Goal: Task Accomplishment & Management: Manage account settings

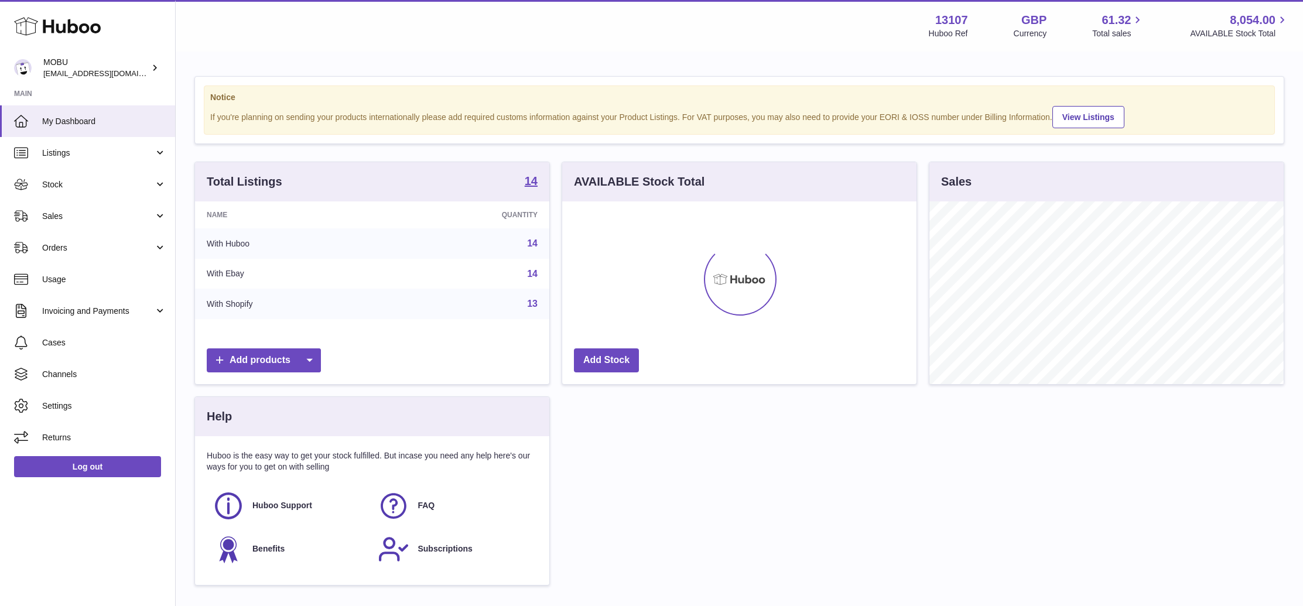
scroll to position [183, 354]
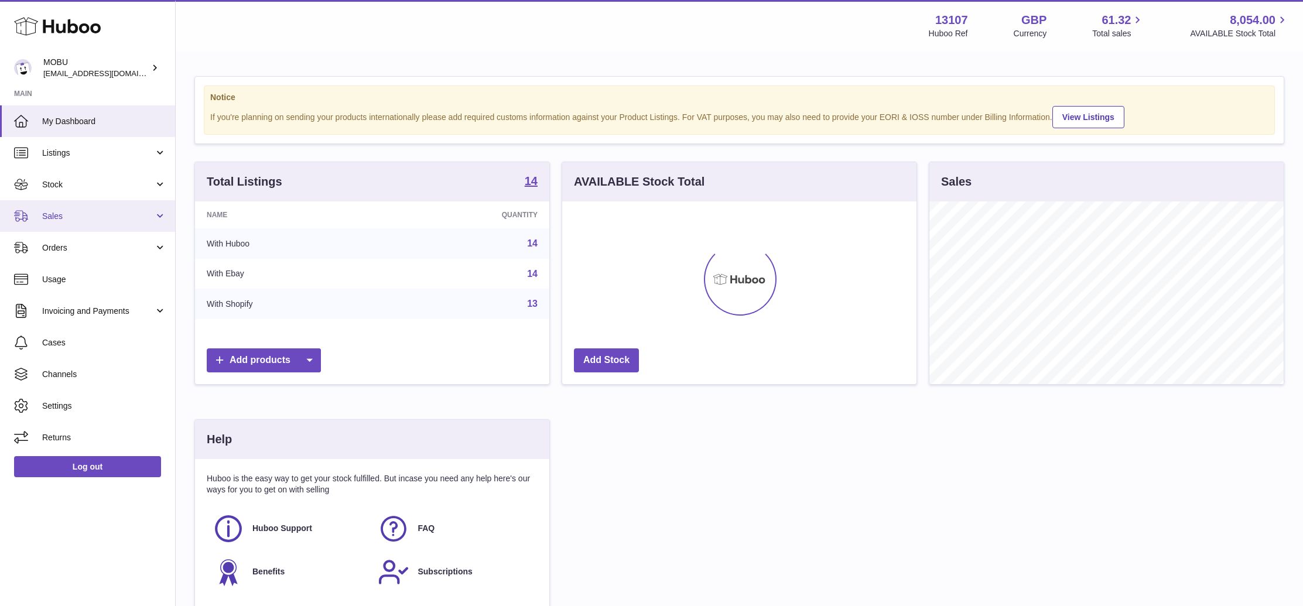
click at [101, 223] on link "Sales" at bounding box center [87, 216] width 175 height 32
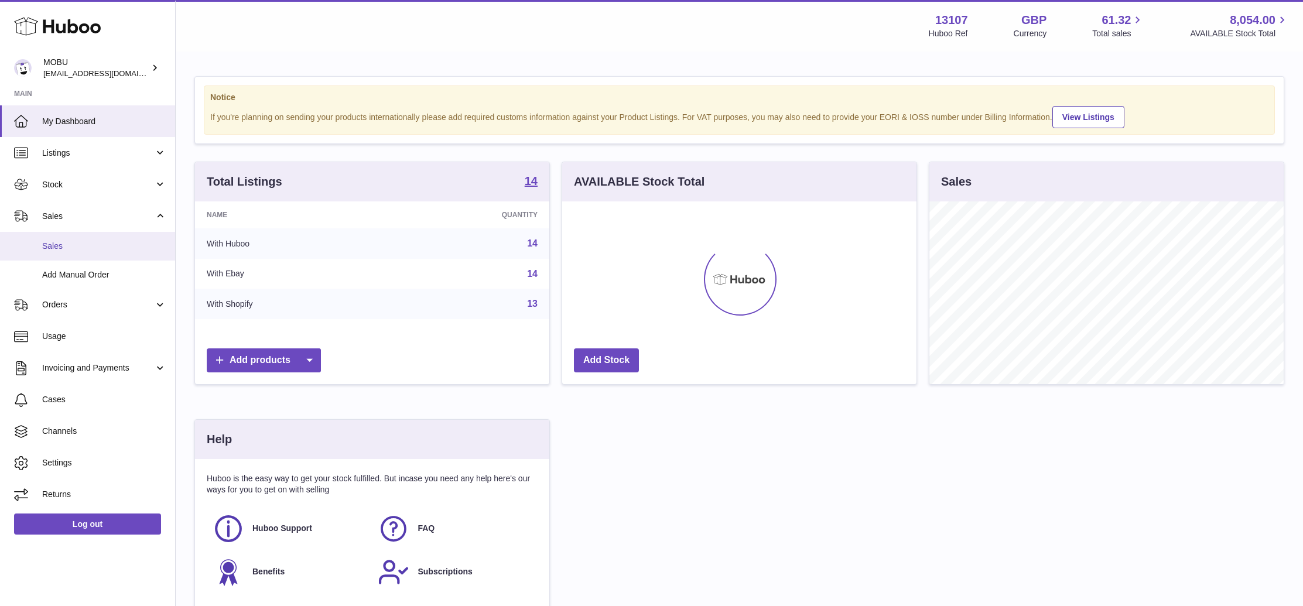
click at [95, 246] on span "Sales" at bounding box center [104, 246] width 124 height 11
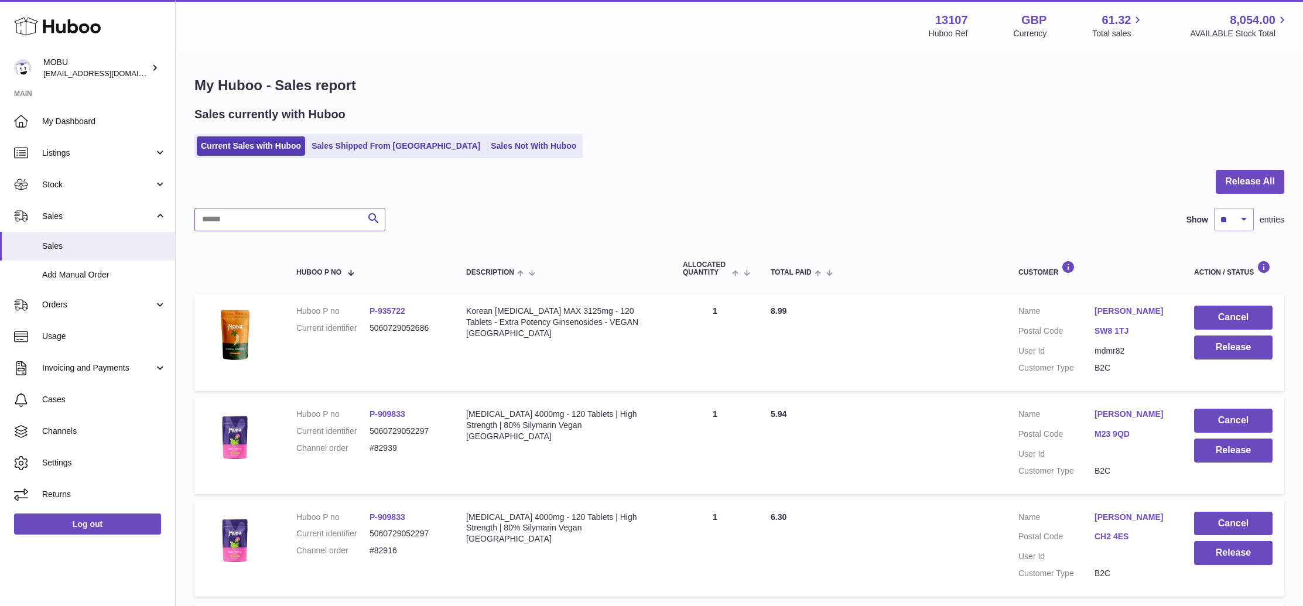
click at [264, 223] on input "text" at bounding box center [289, 219] width 191 height 23
paste input "**********"
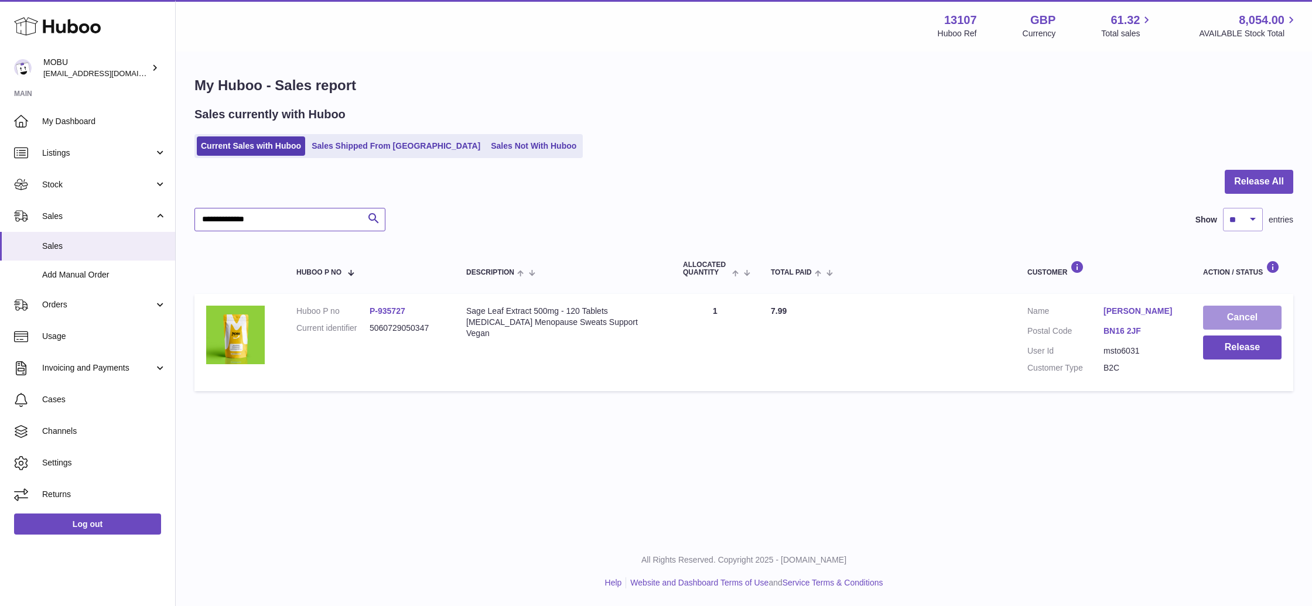
type input "**********"
click at [1241, 319] on button "Cancel" at bounding box center [1242, 318] width 78 height 24
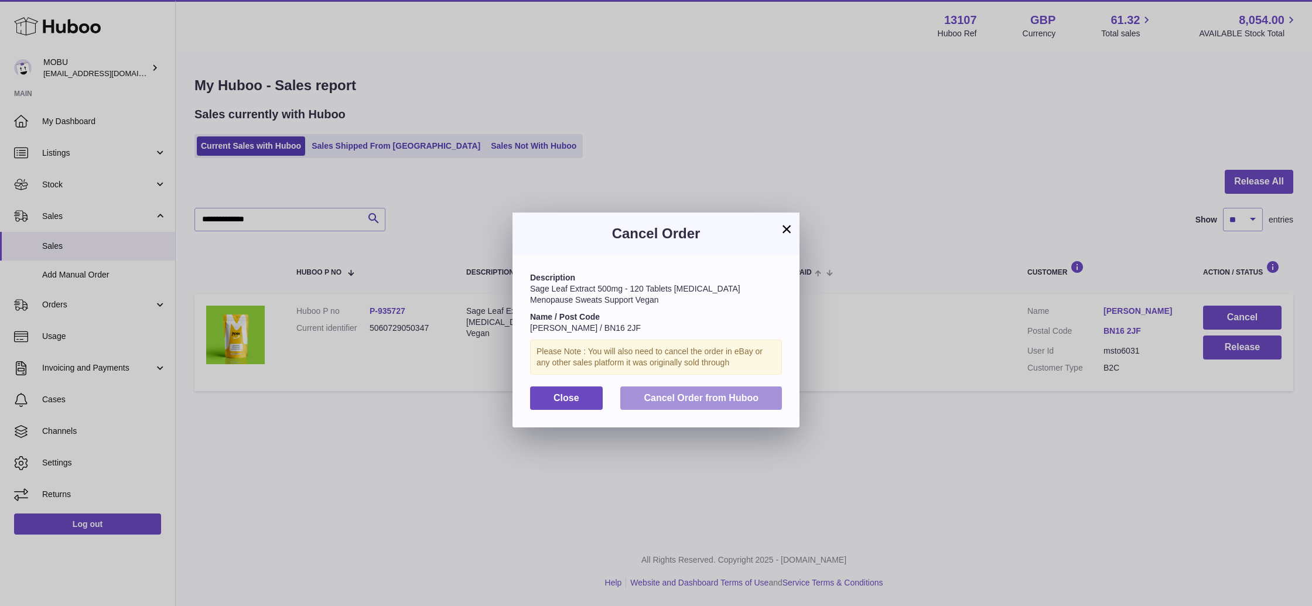
click at [722, 400] on span "Cancel Order from Huboo" at bounding box center [701, 398] width 115 height 10
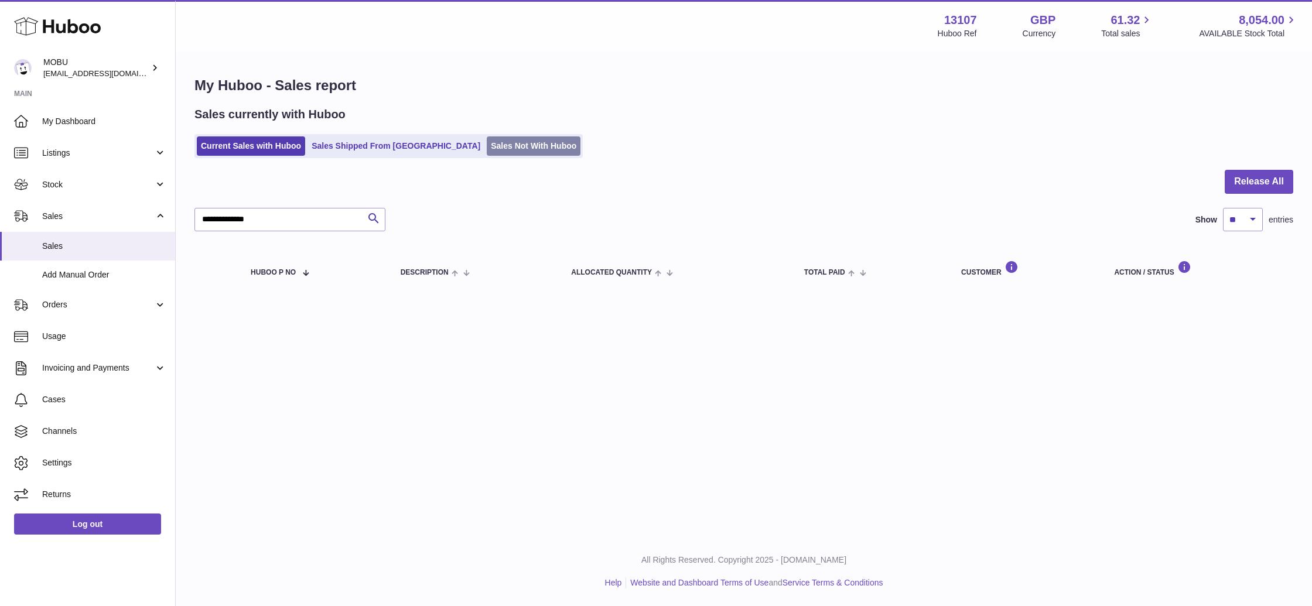
click at [487, 151] on link "Sales Not With Huboo" at bounding box center [534, 145] width 94 height 19
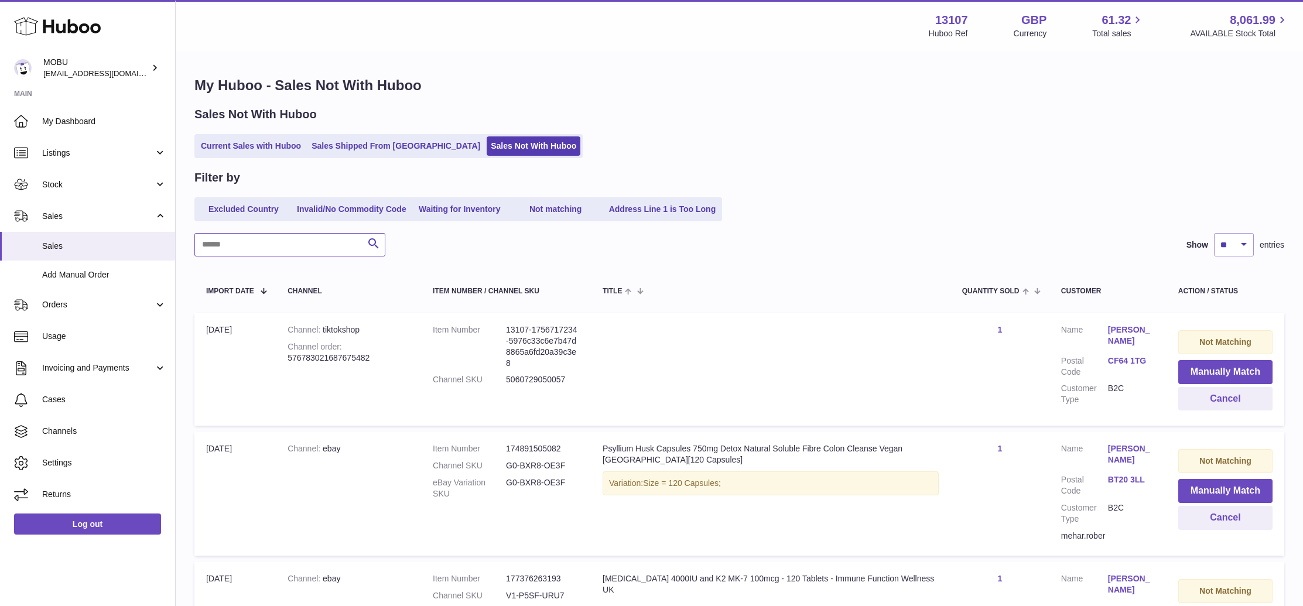
click at [310, 242] on input "text" at bounding box center [289, 244] width 191 height 23
type input "********"
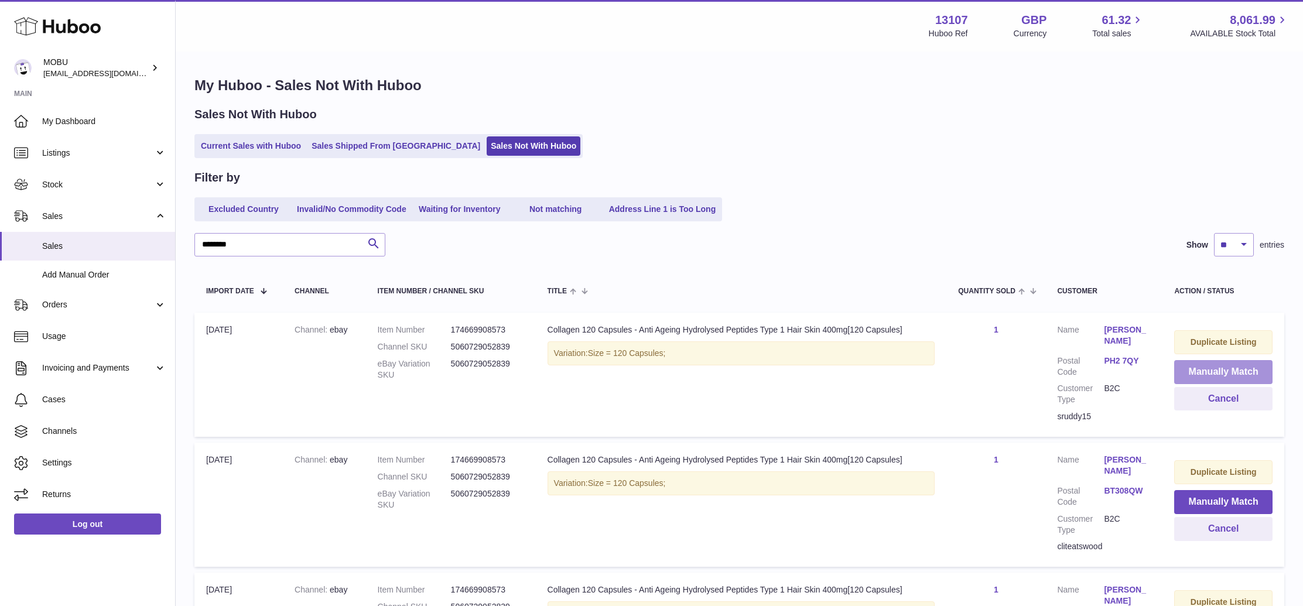
click at [1192, 367] on button "Manually Match" at bounding box center [1223, 372] width 98 height 24
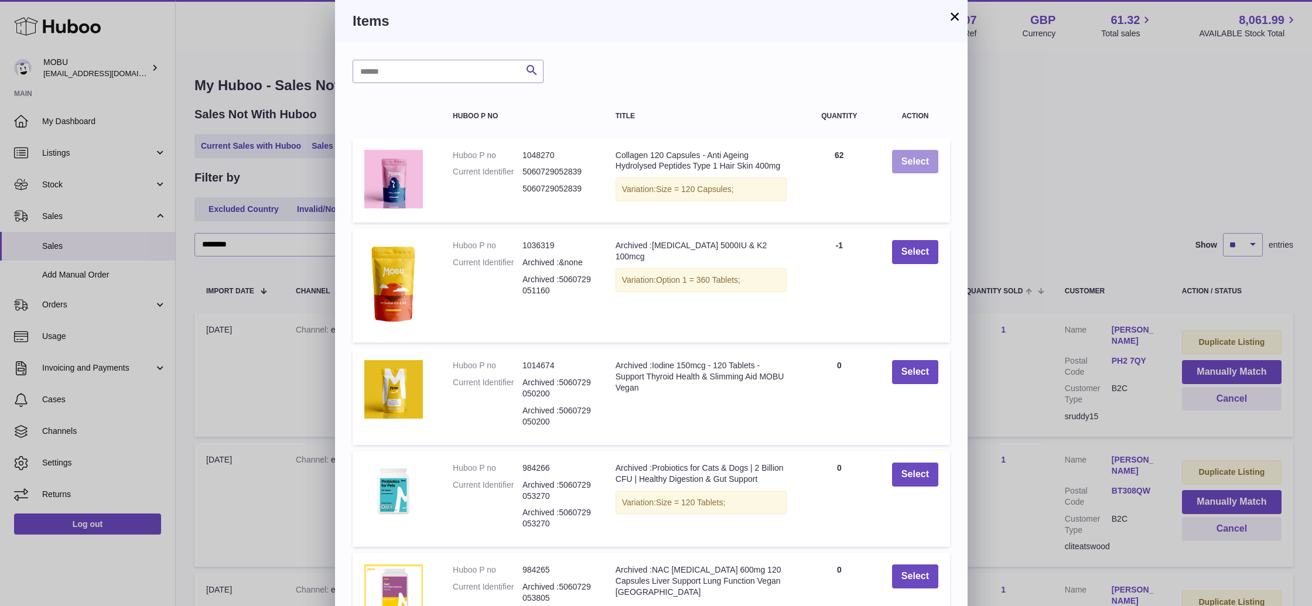
click at [904, 164] on button "Select" at bounding box center [915, 162] width 46 height 24
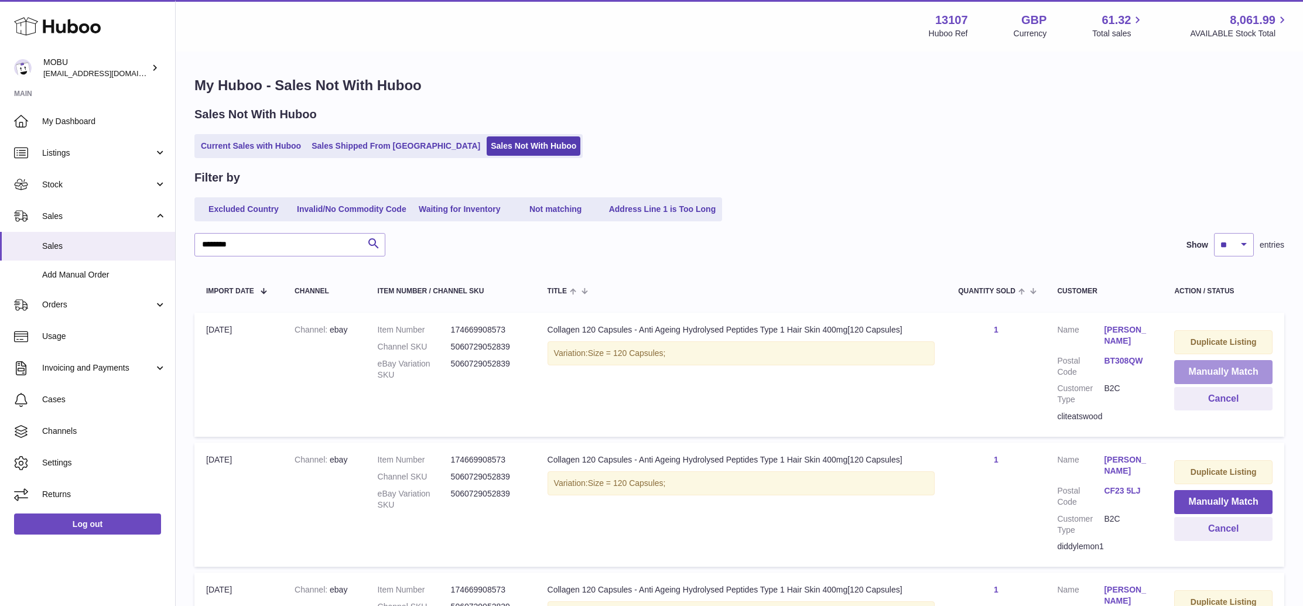
drag, startPoint x: 1228, startPoint y: 374, endPoint x: 1097, endPoint y: 339, distance: 135.7
click at [1228, 374] on button "Manually Match" at bounding box center [1223, 372] width 98 height 24
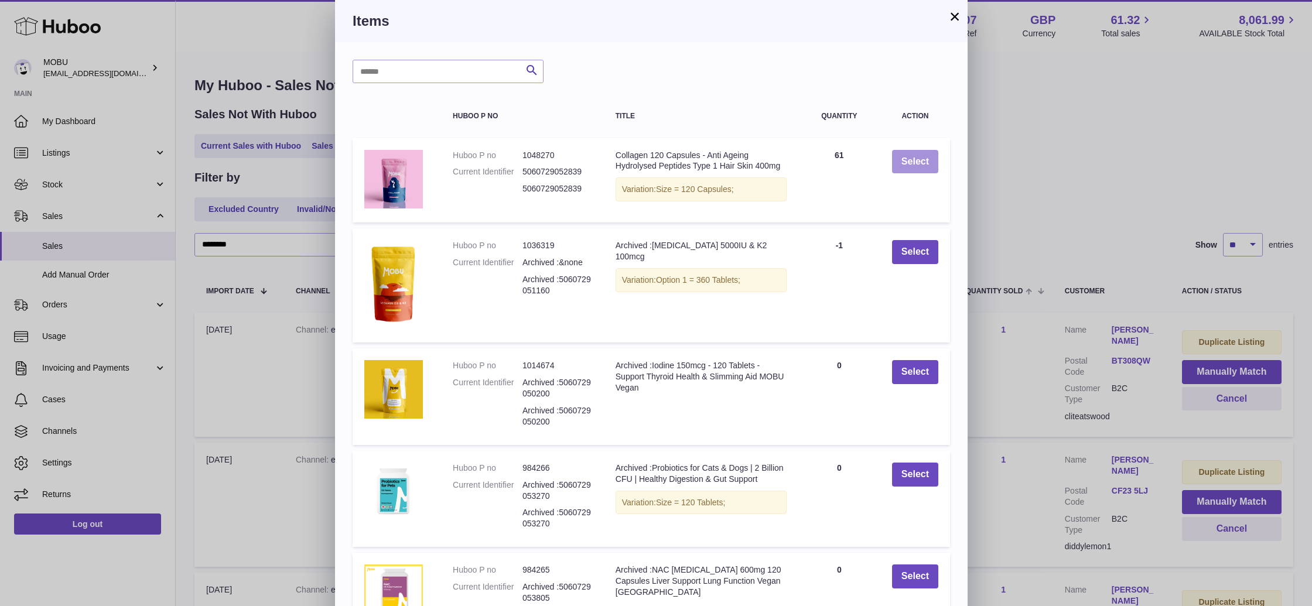
click at [929, 162] on button "Select" at bounding box center [915, 162] width 46 height 24
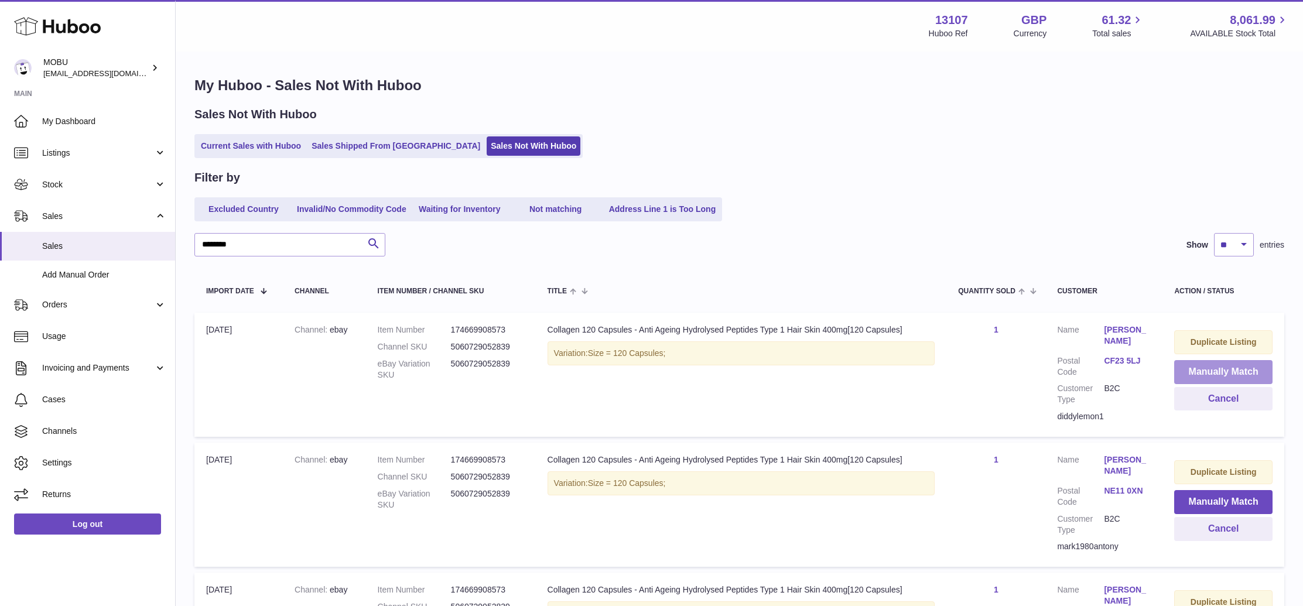
drag, startPoint x: 1219, startPoint y: 375, endPoint x: 1207, endPoint y: 368, distance: 13.9
click at [1219, 375] on button "Manually Match" at bounding box center [1223, 372] width 98 height 24
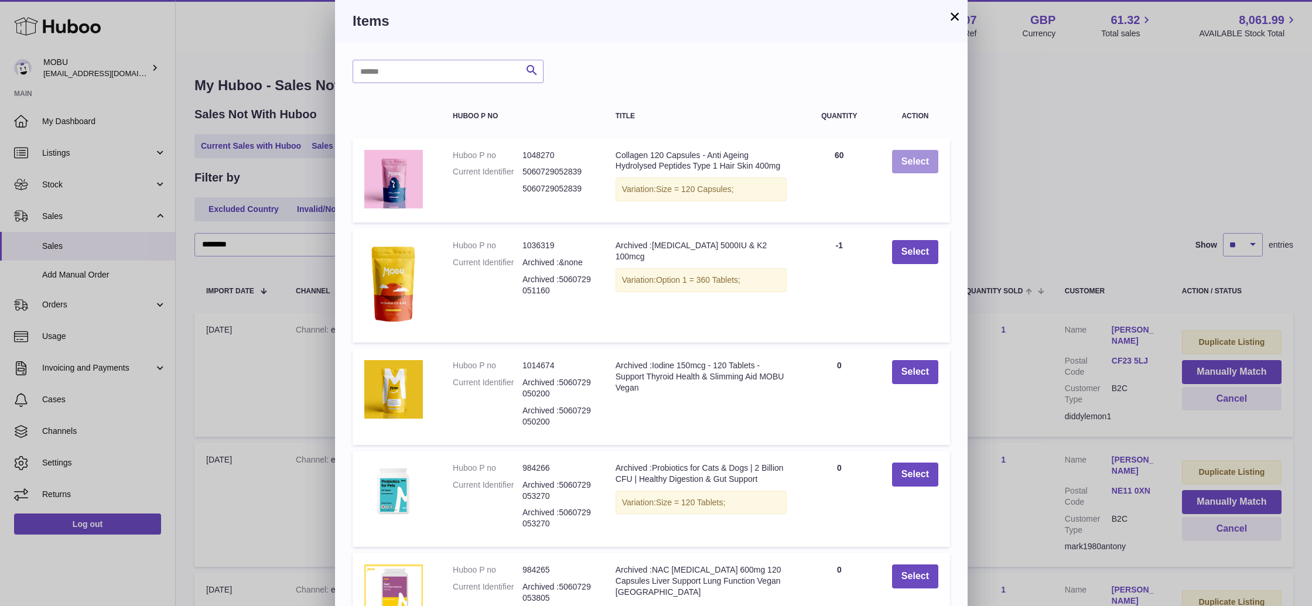
click at [925, 170] on button "Select" at bounding box center [915, 162] width 46 height 24
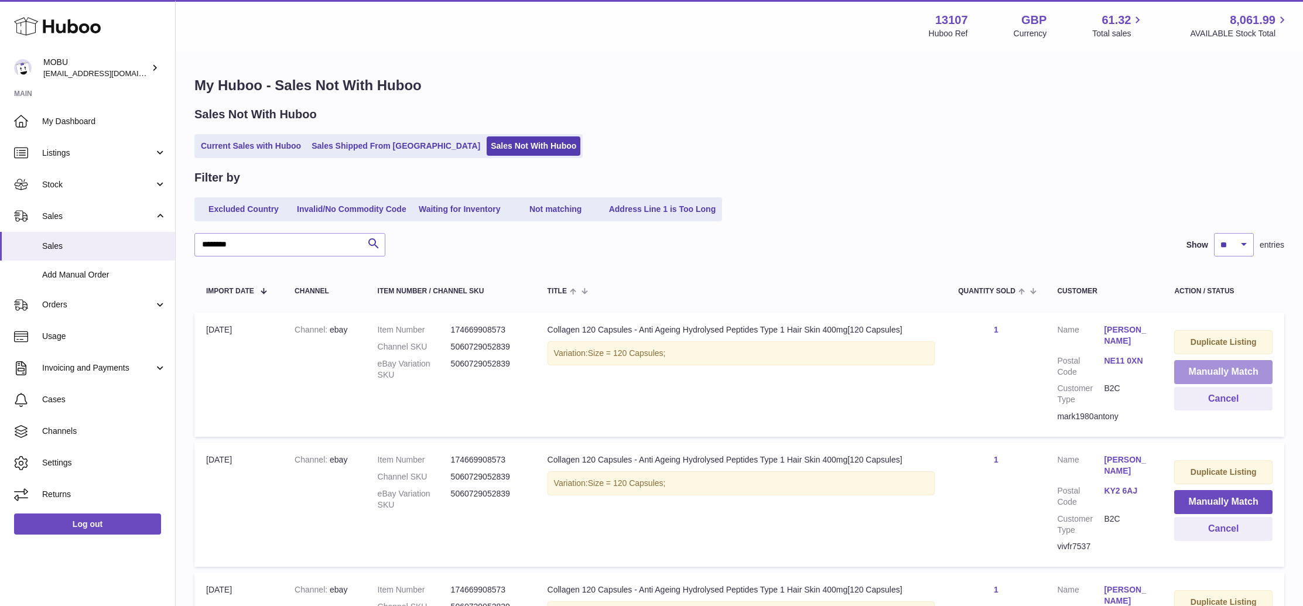
click at [1207, 380] on button "Manually Match" at bounding box center [1223, 372] width 98 height 24
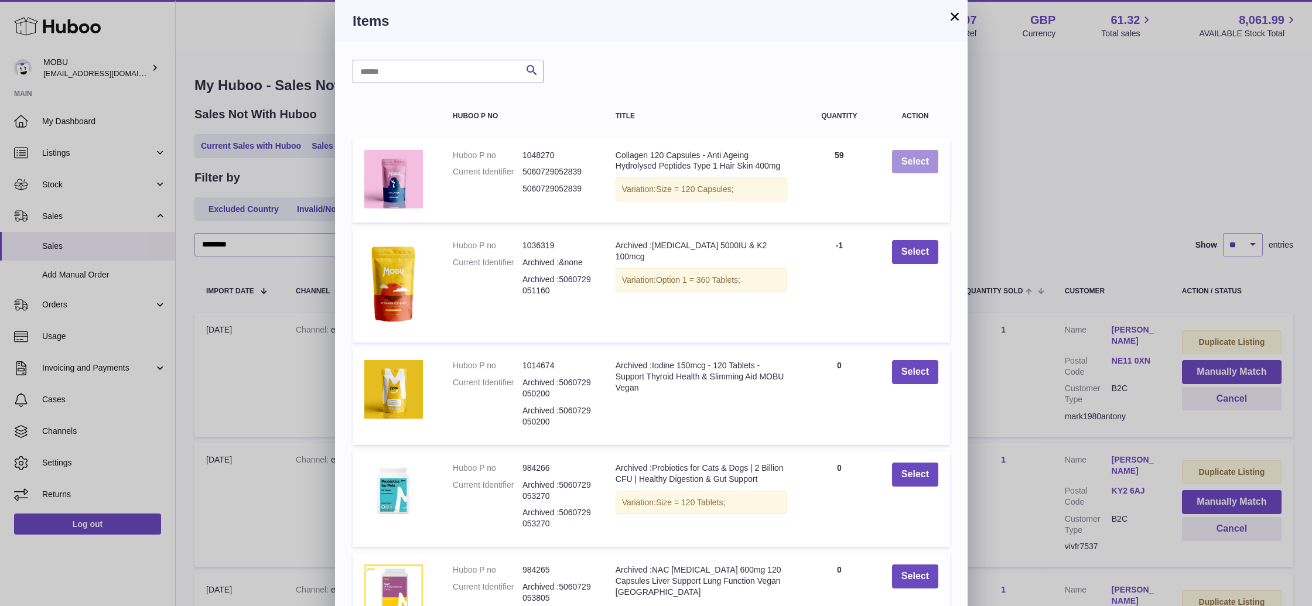
click at [919, 166] on button "Select" at bounding box center [915, 162] width 46 height 24
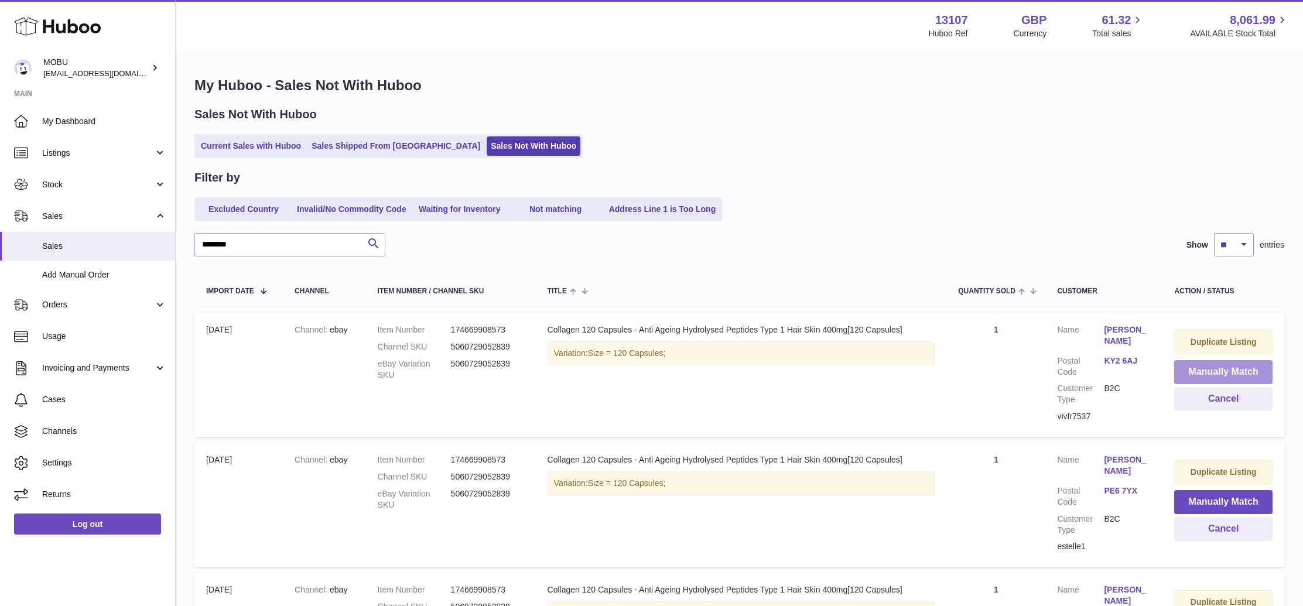
click at [1229, 375] on button "Manually Match" at bounding box center [1223, 372] width 98 height 24
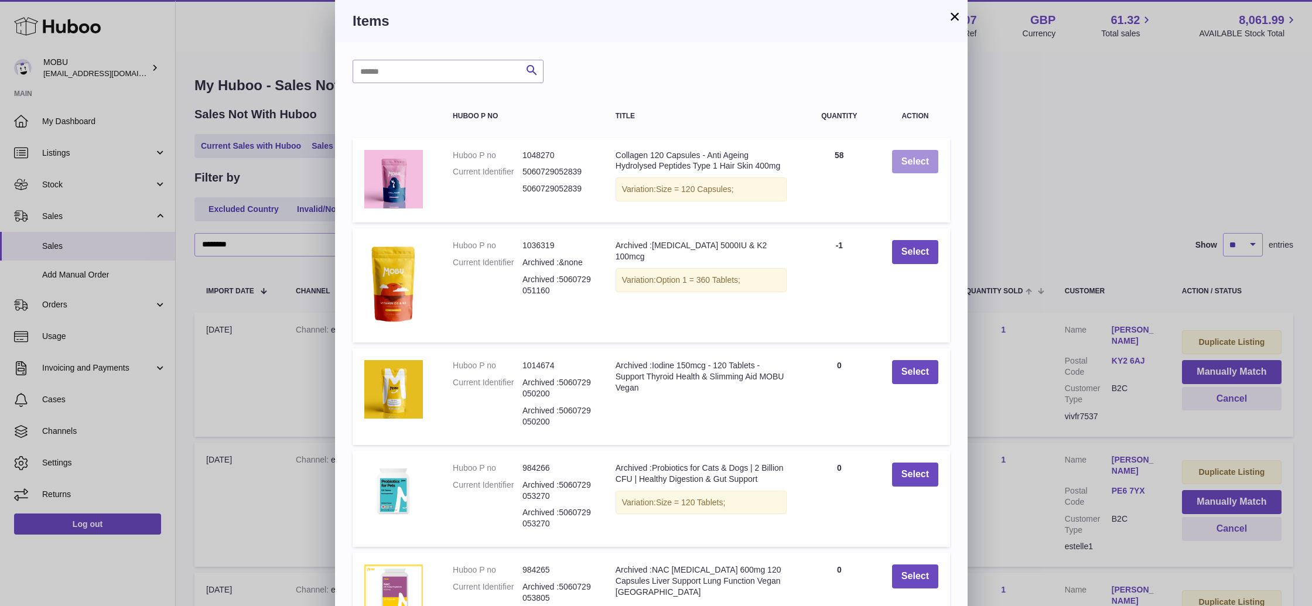
click at [923, 160] on button "Select" at bounding box center [915, 162] width 46 height 24
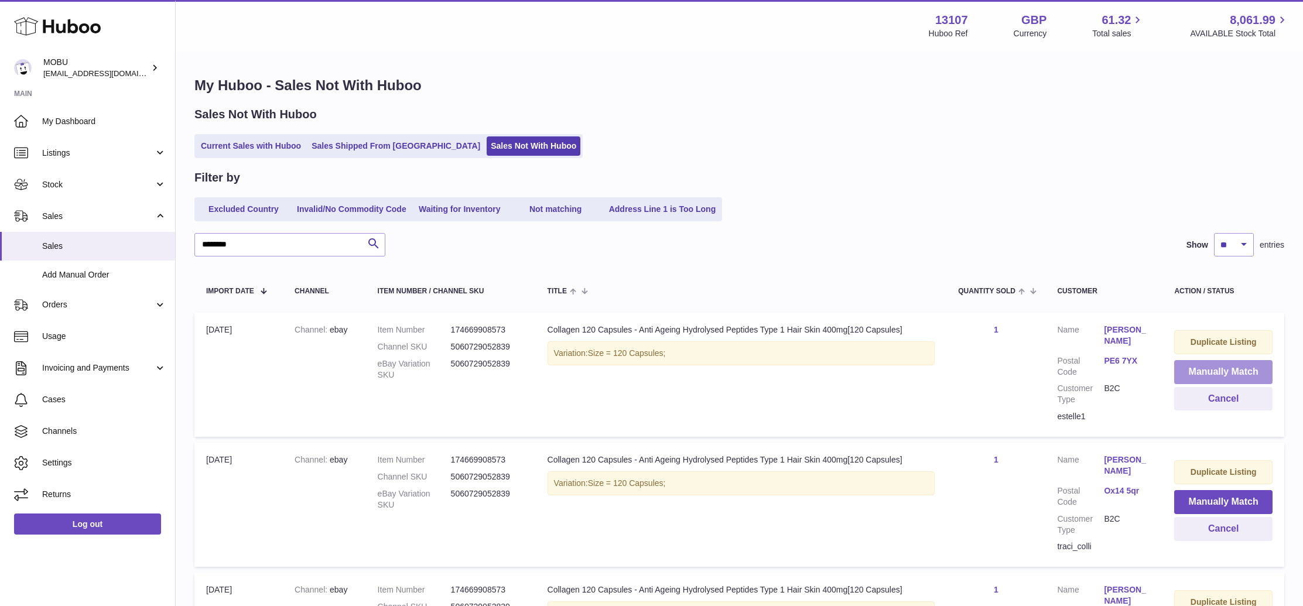
click at [1207, 371] on button "Manually Match" at bounding box center [1223, 372] width 98 height 24
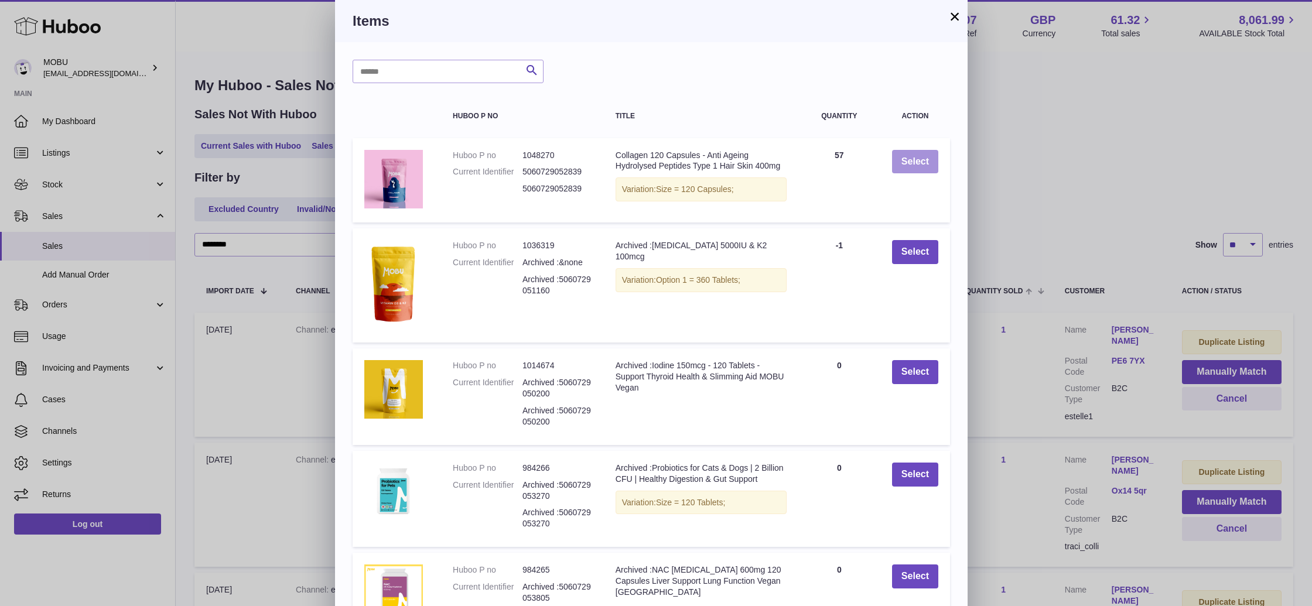
click at [930, 163] on button "Select" at bounding box center [915, 162] width 46 height 24
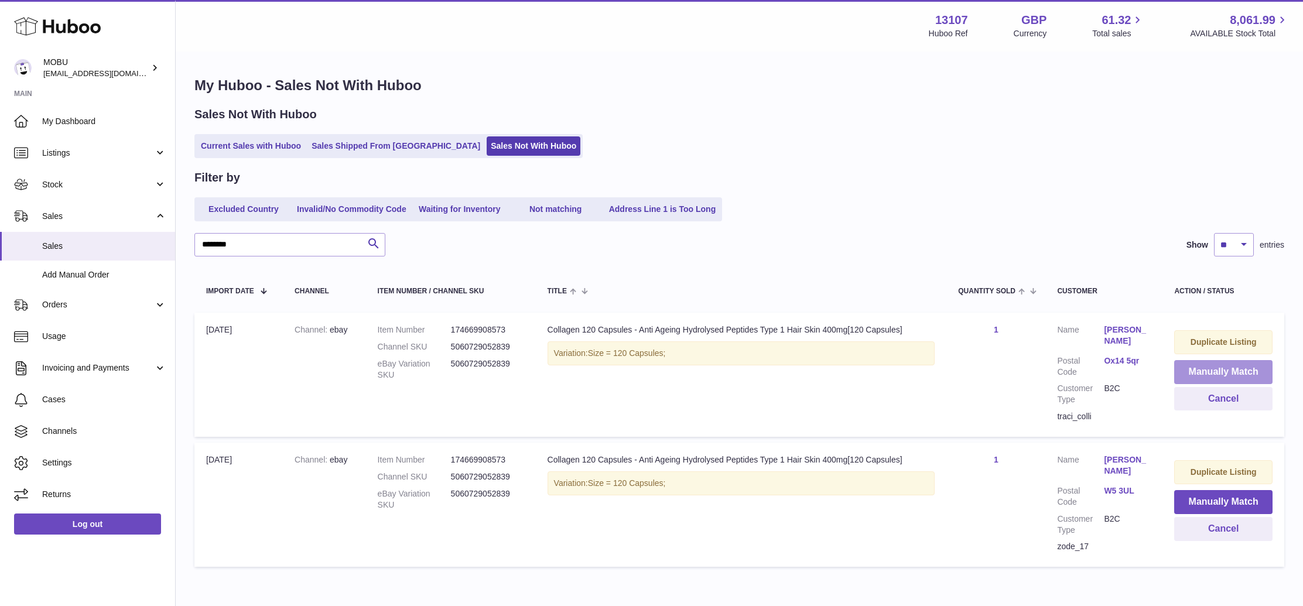
click at [1211, 375] on button "Manually Match" at bounding box center [1223, 372] width 98 height 24
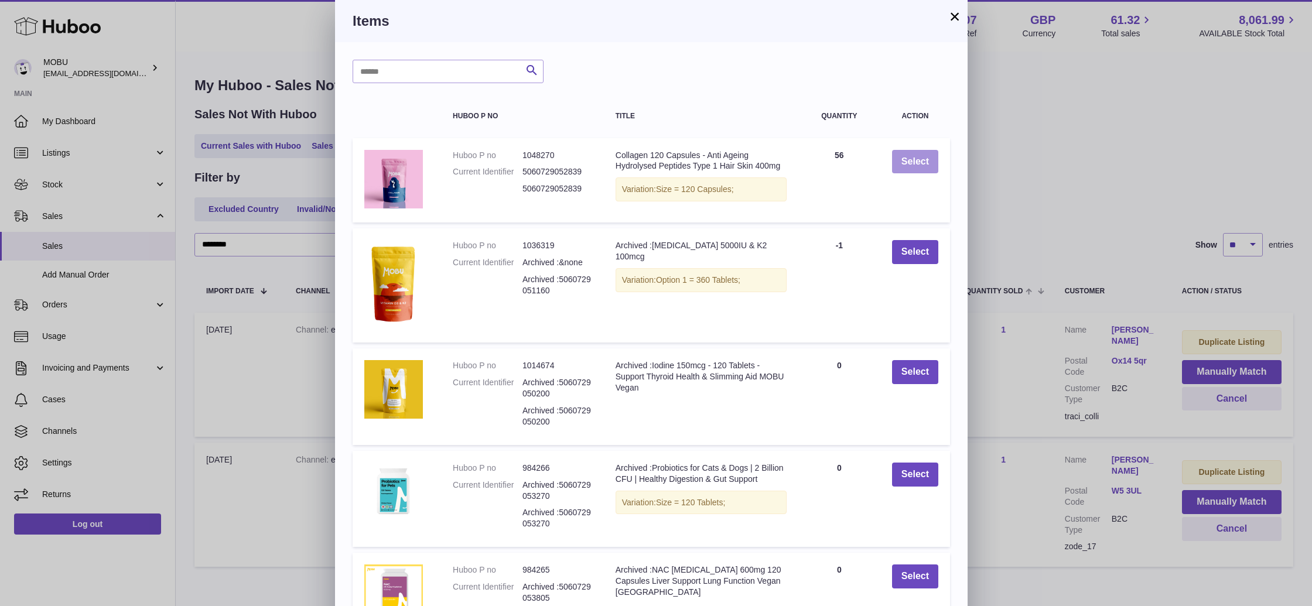
click at [921, 155] on button "Select" at bounding box center [915, 162] width 46 height 24
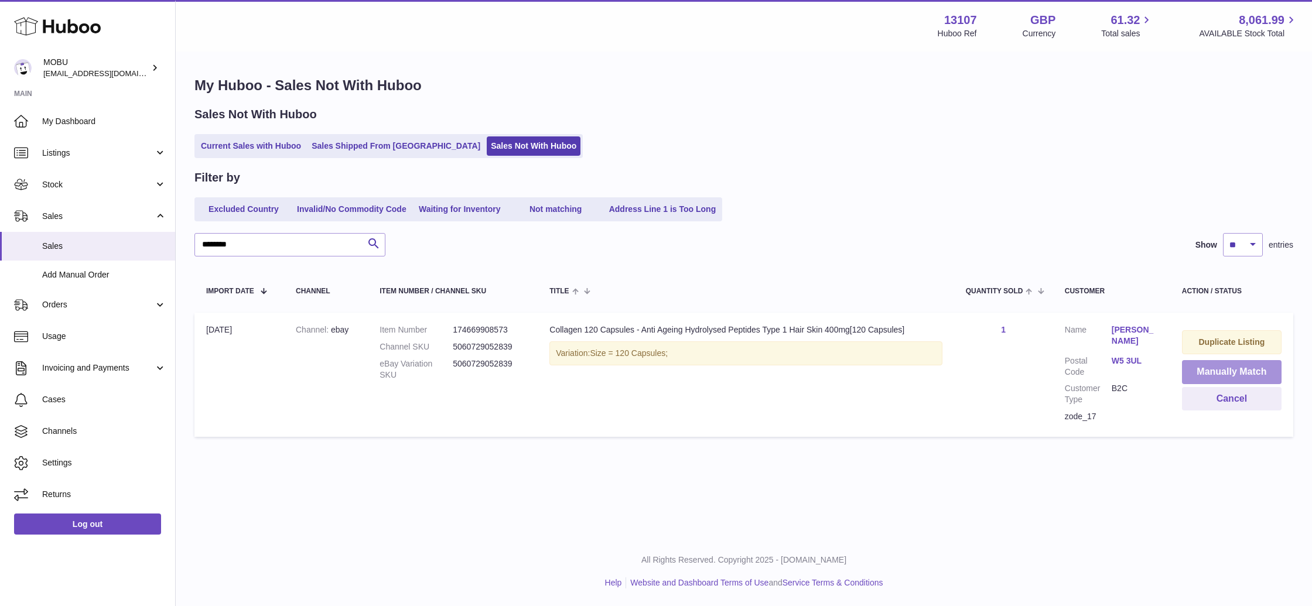
click at [1198, 377] on button "Manually Match" at bounding box center [1232, 372] width 100 height 24
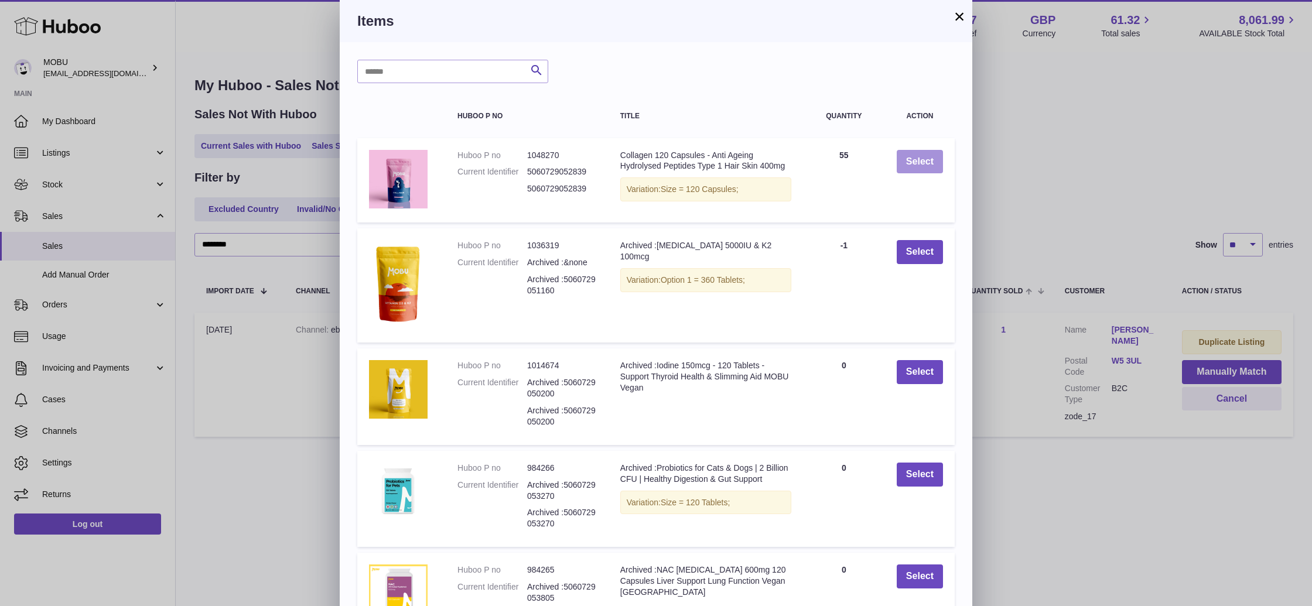
click at [924, 164] on button "Select" at bounding box center [920, 162] width 46 height 24
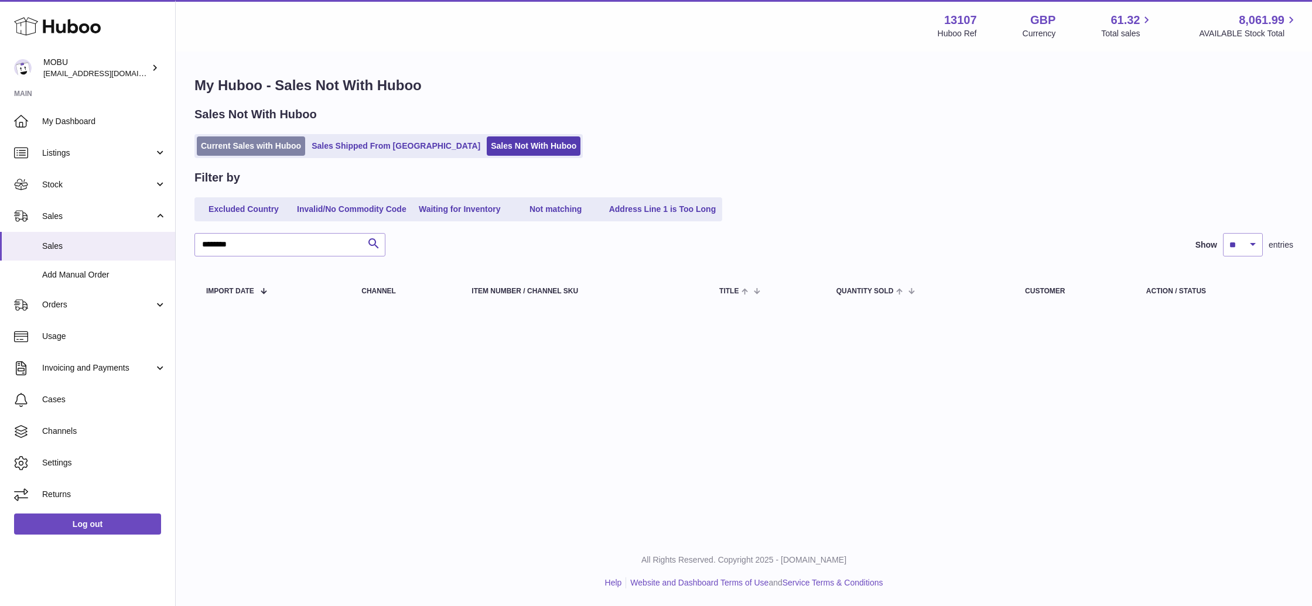
click at [250, 139] on link "Current Sales with Huboo" at bounding box center [251, 145] width 108 height 19
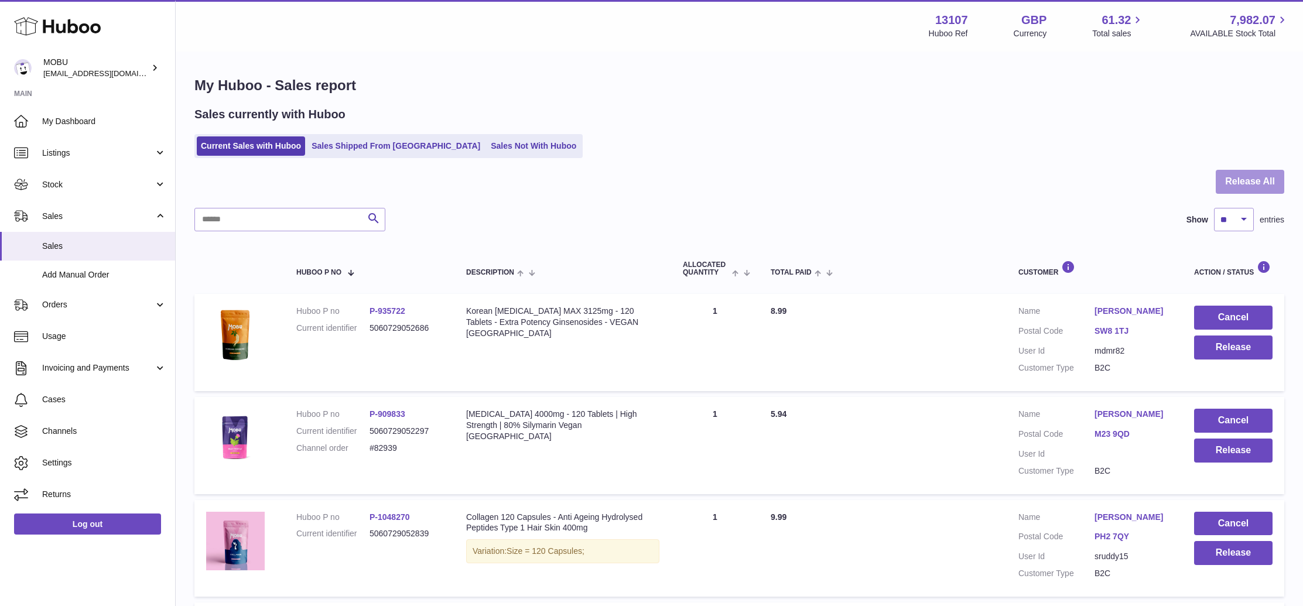
click at [1236, 180] on button "Release All" at bounding box center [1250, 182] width 69 height 24
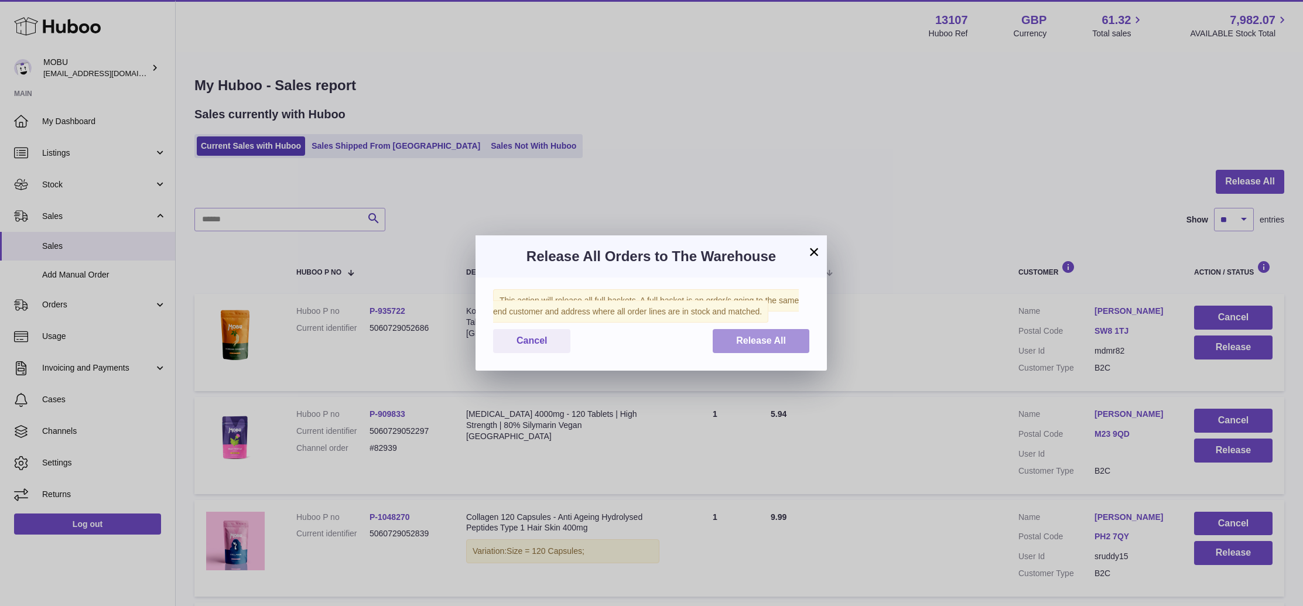
click at [765, 336] on span "Release All" at bounding box center [761, 341] width 50 height 10
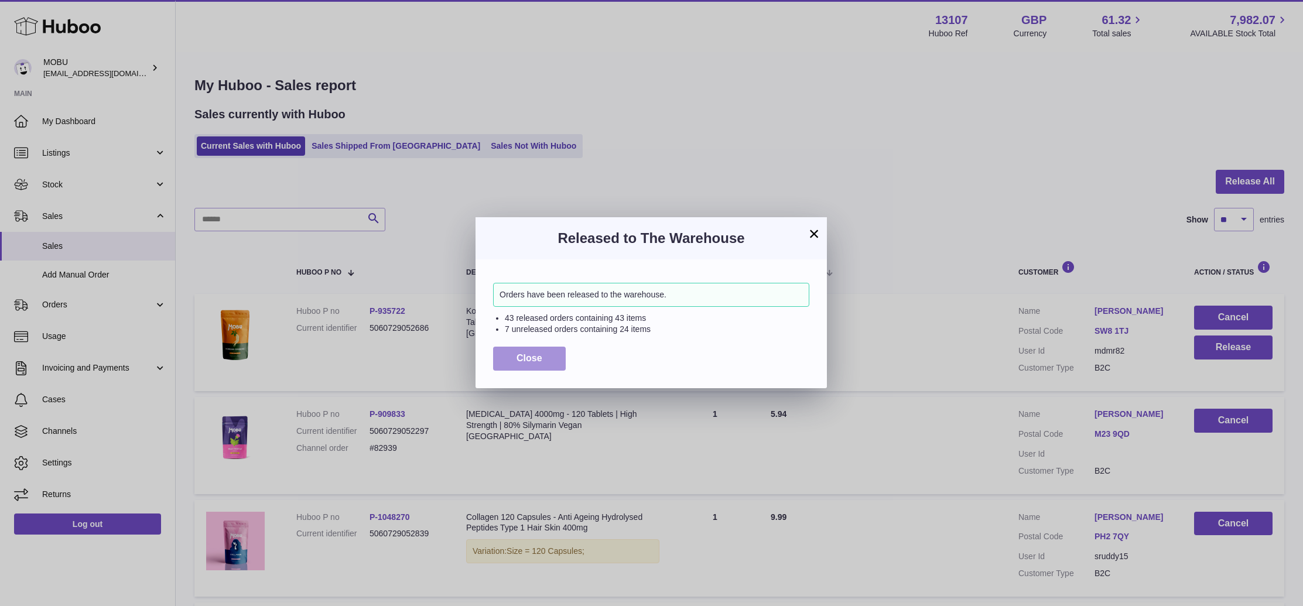
click at [545, 354] on button "Close" at bounding box center [529, 359] width 73 height 24
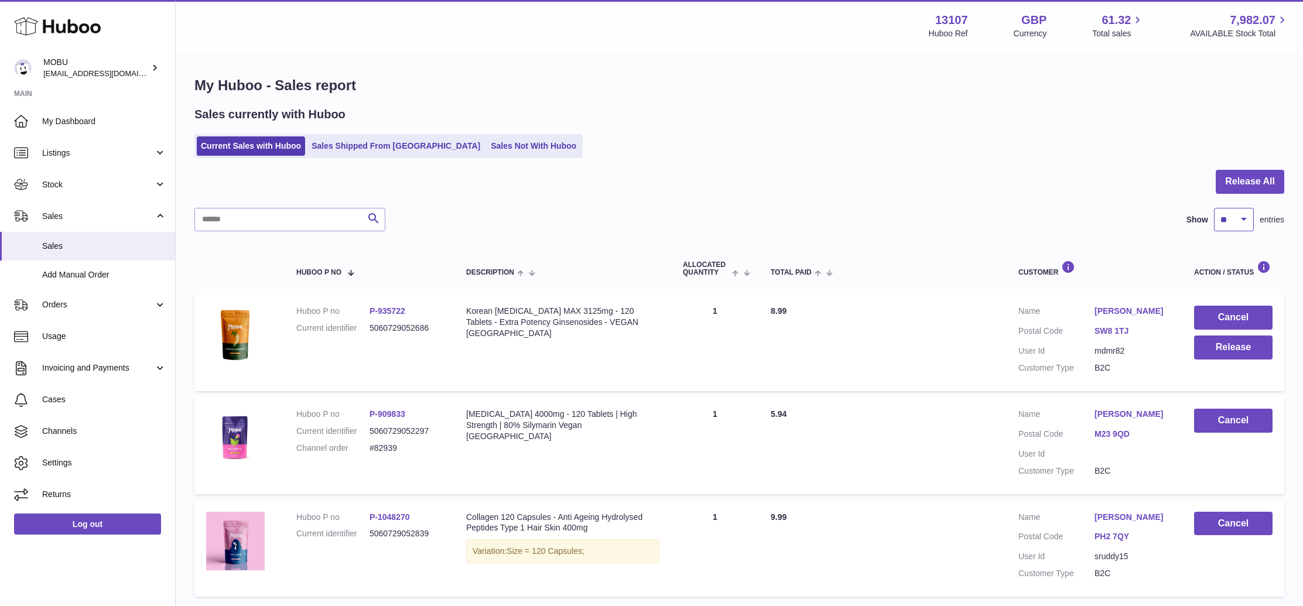
click at [1222, 228] on select "** ** ** ***" at bounding box center [1234, 219] width 40 height 23
select select "***"
click at [1214, 208] on select "** ** ** ***" at bounding box center [1234, 219] width 40 height 23
click at [0, 189] on div at bounding box center [0, 303] width 0 height 606
click at [1221, 346] on button "Release" at bounding box center [1233, 348] width 78 height 24
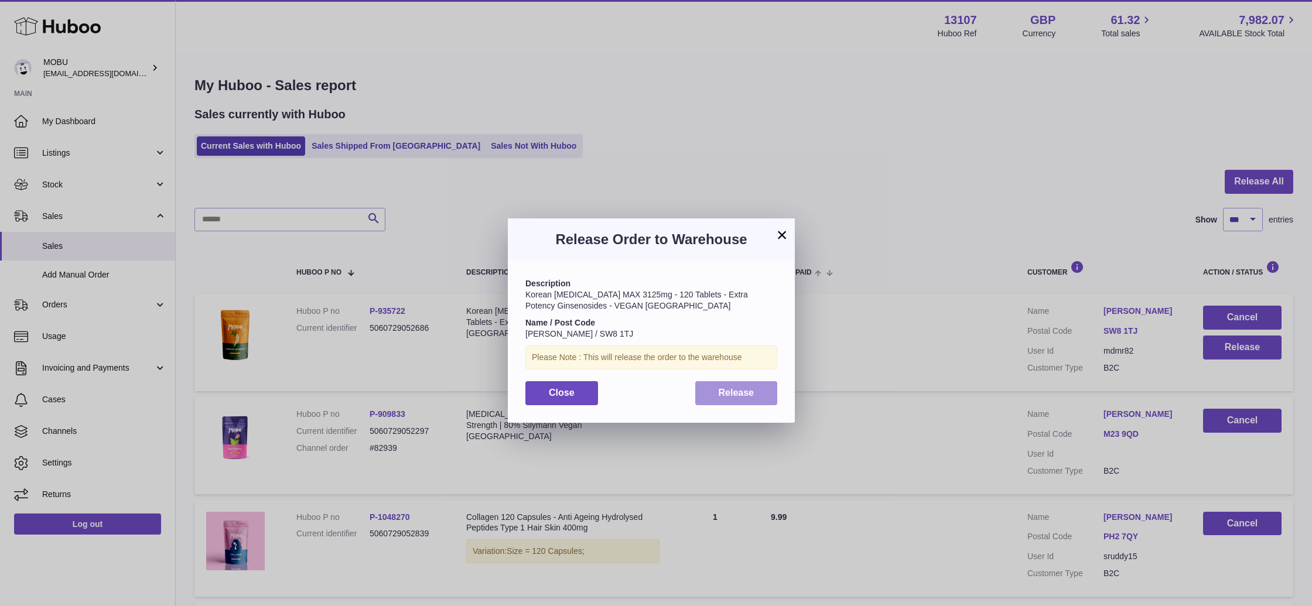
click at [758, 382] on button "Release" at bounding box center [736, 393] width 83 height 24
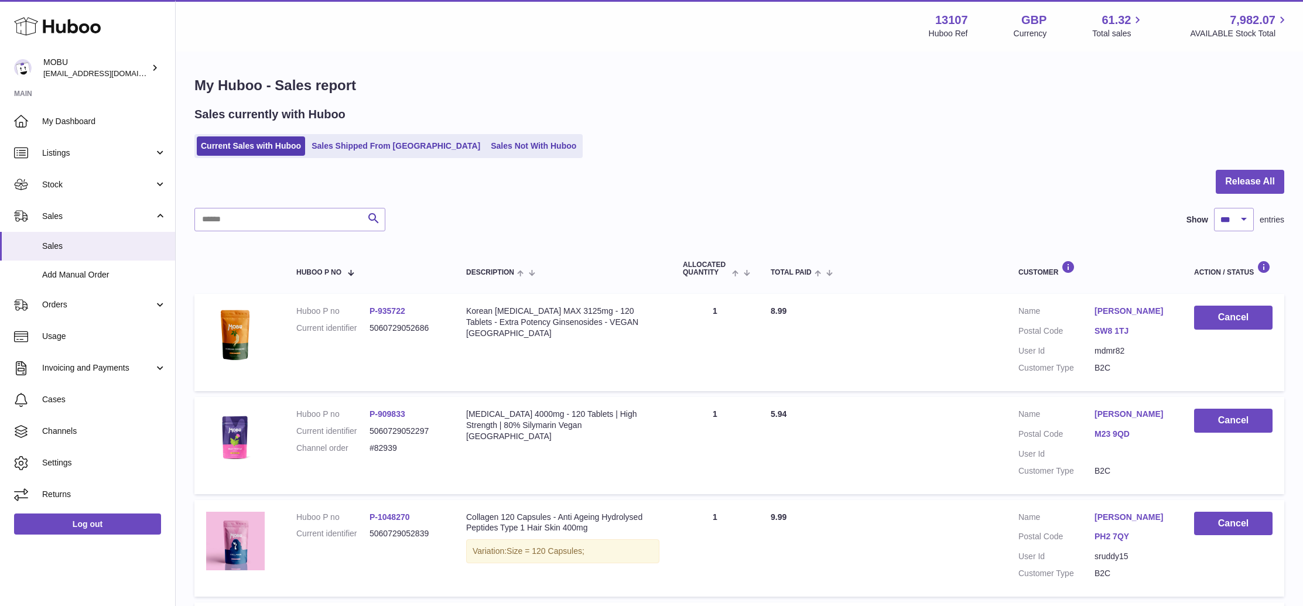
scroll to position [456, 0]
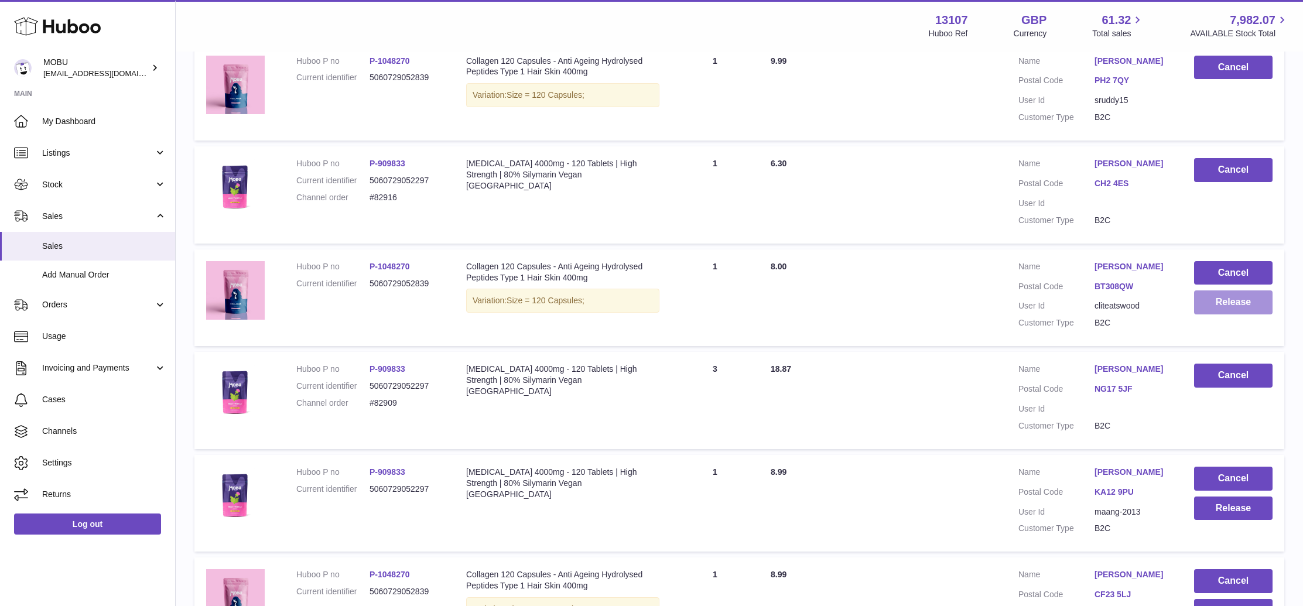
click at [1208, 304] on button "Release" at bounding box center [1233, 303] width 78 height 24
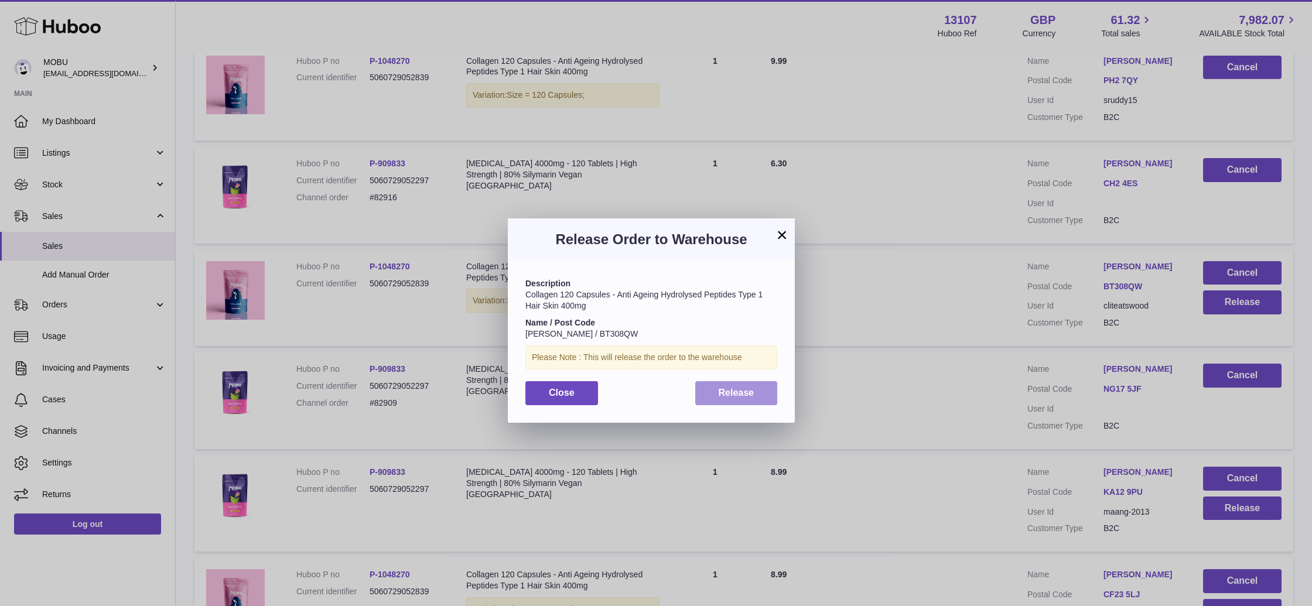
click at [741, 392] on span "Release" at bounding box center [737, 393] width 36 height 10
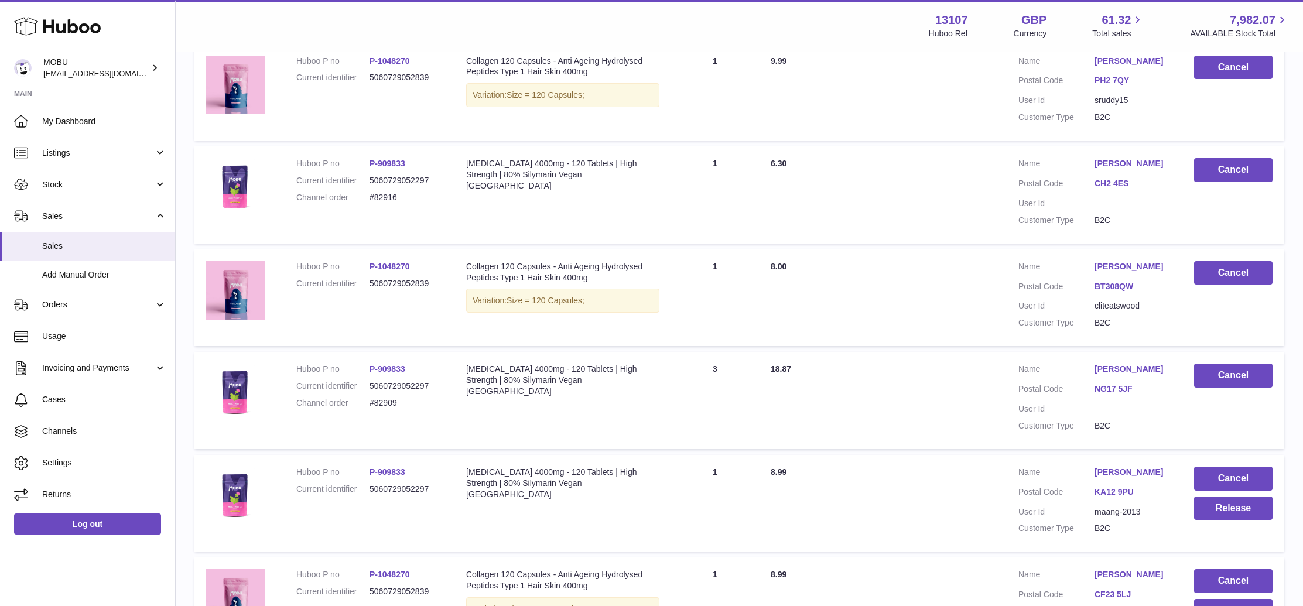
scroll to position [467, 0]
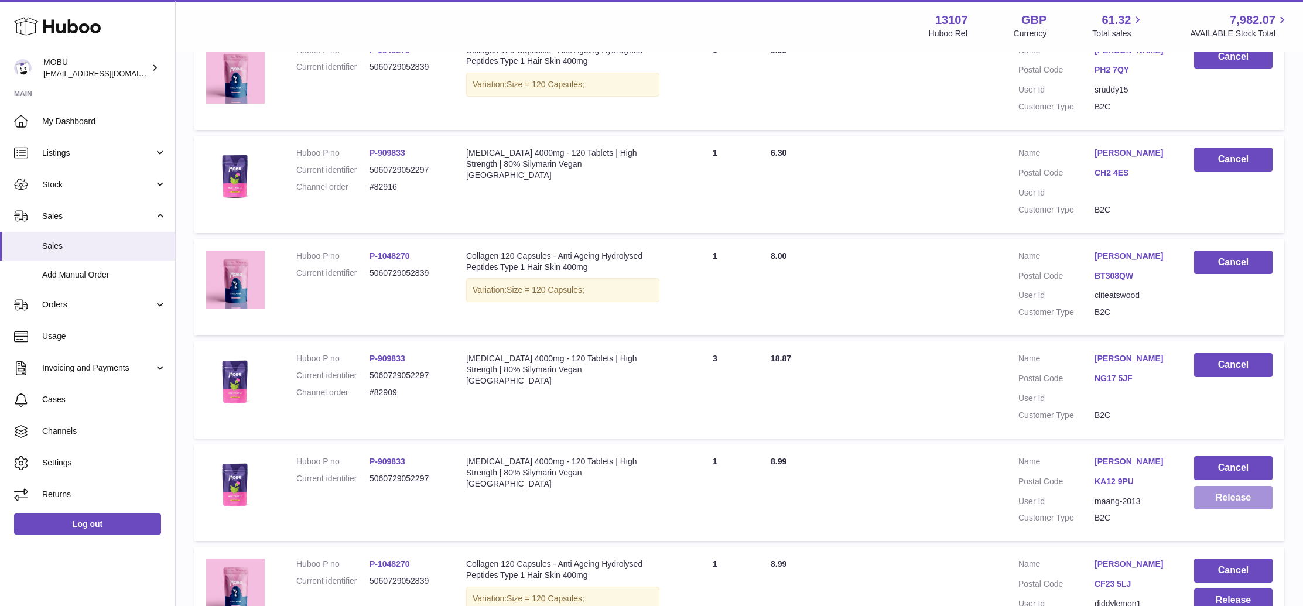
click at [1235, 505] on button "Release" at bounding box center [1233, 498] width 78 height 24
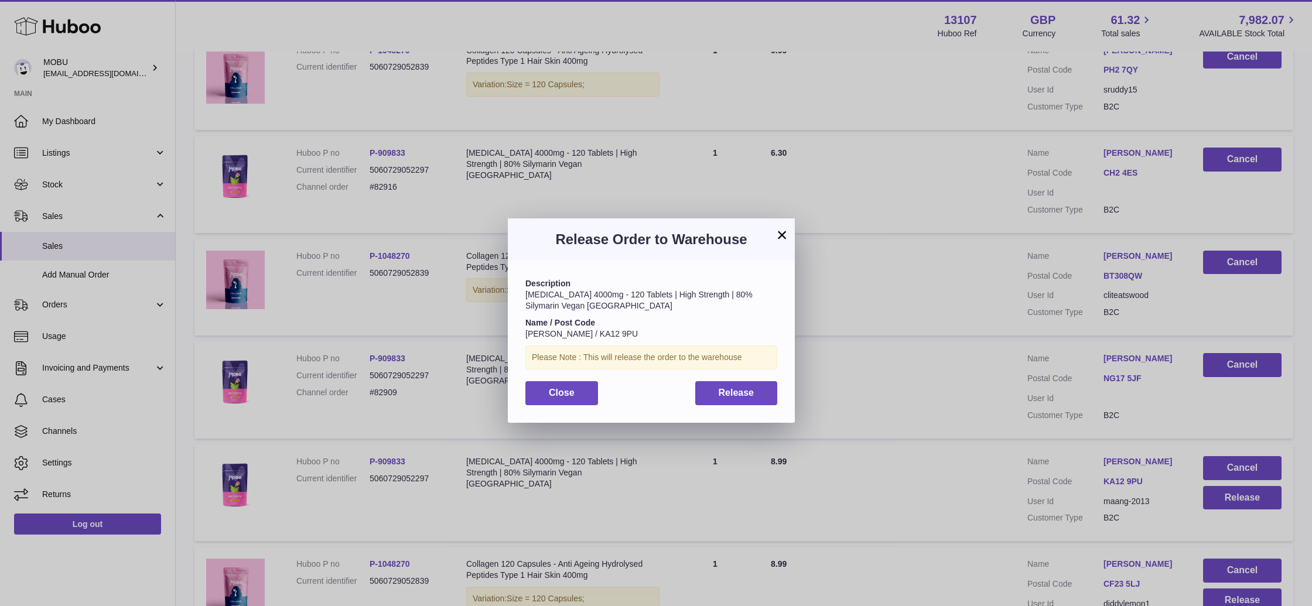
click at [694, 388] on div "Close Release" at bounding box center [651, 393] width 252 height 24
click at [729, 390] on span "Release" at bounding box center [737, 393] width 36 height 10
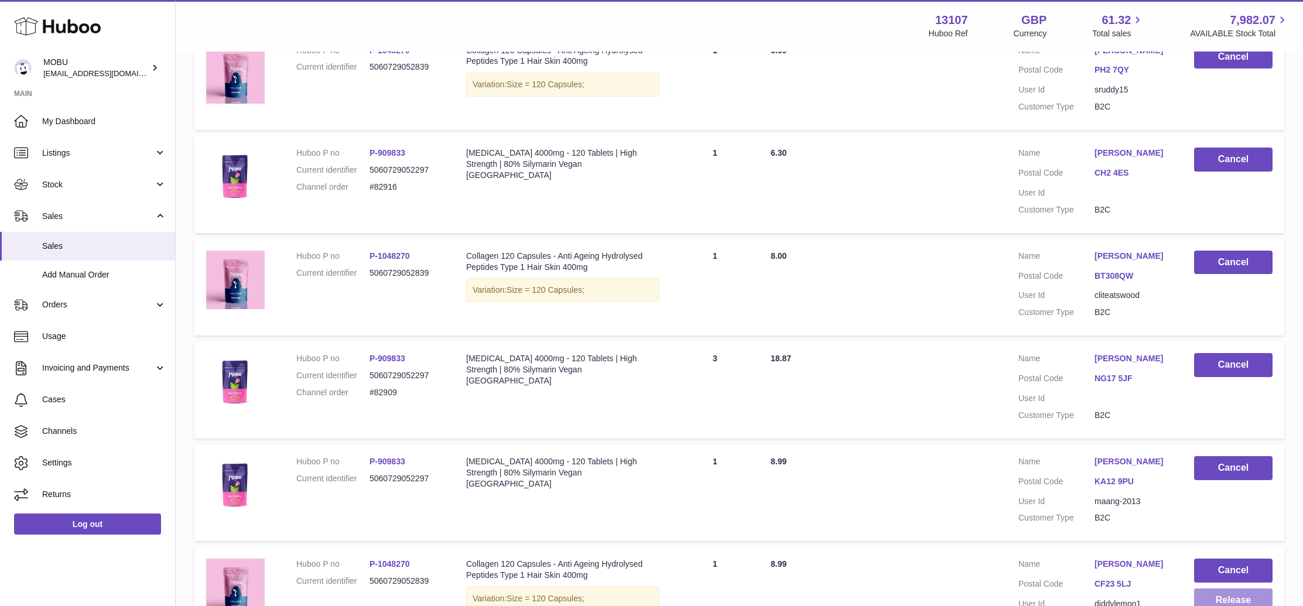
click at [1252, 596] on button "Release" at bounding box center [1233, 601] width 78 height 24
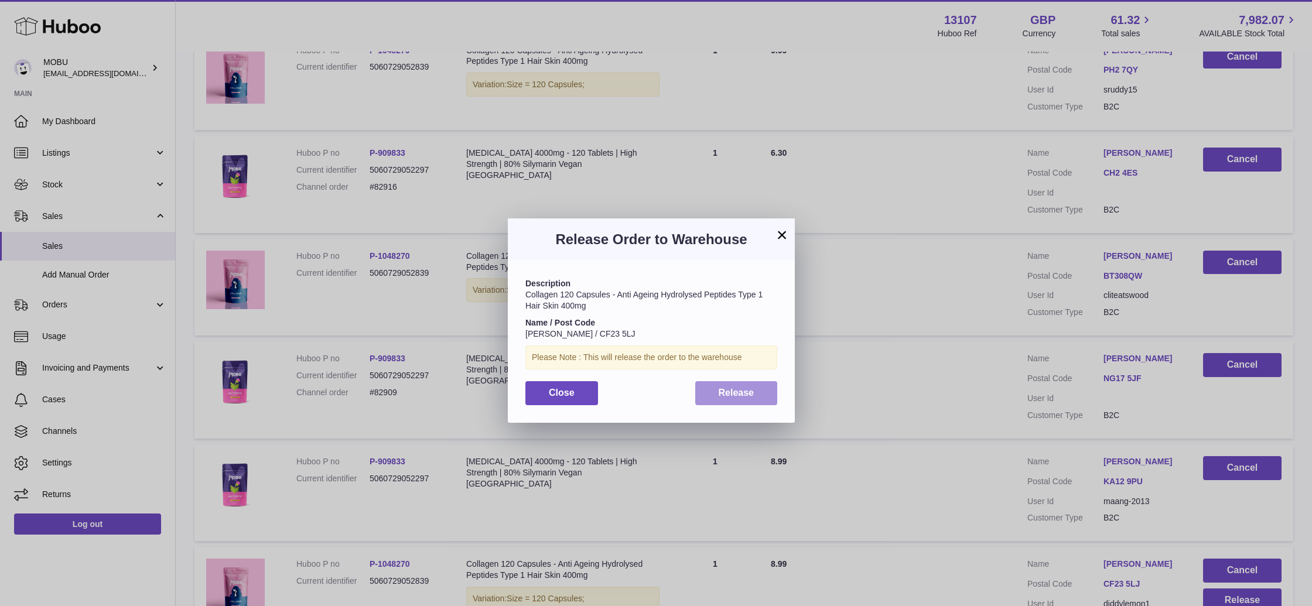
click at [719, 385] on button "Release" at bounding box center [736, 393] width 83 height 24
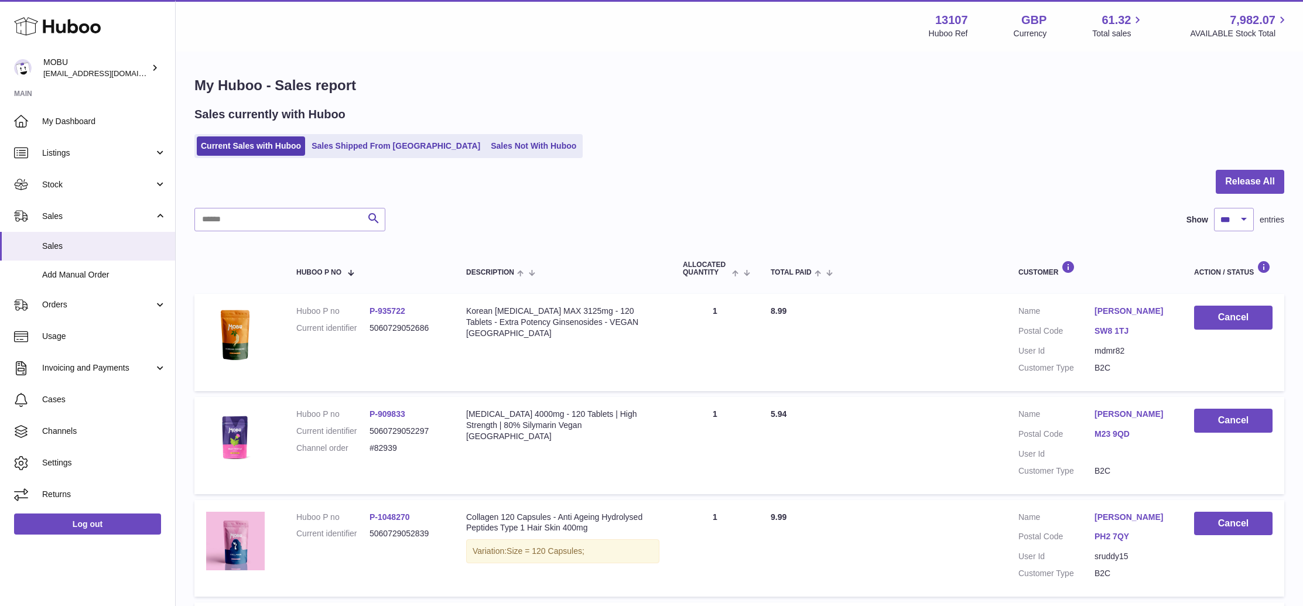
scroll to position [1382, 0]
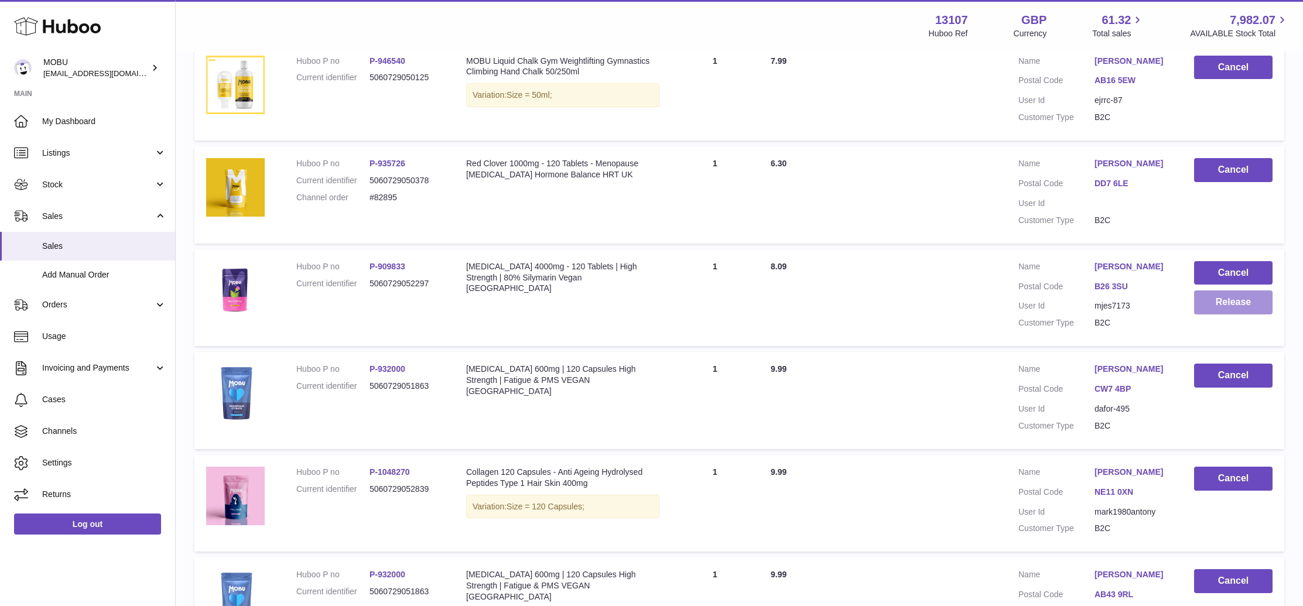
click at [1227, 310] on button "Release" at bounding box center [1233, 303] width 78 height 24
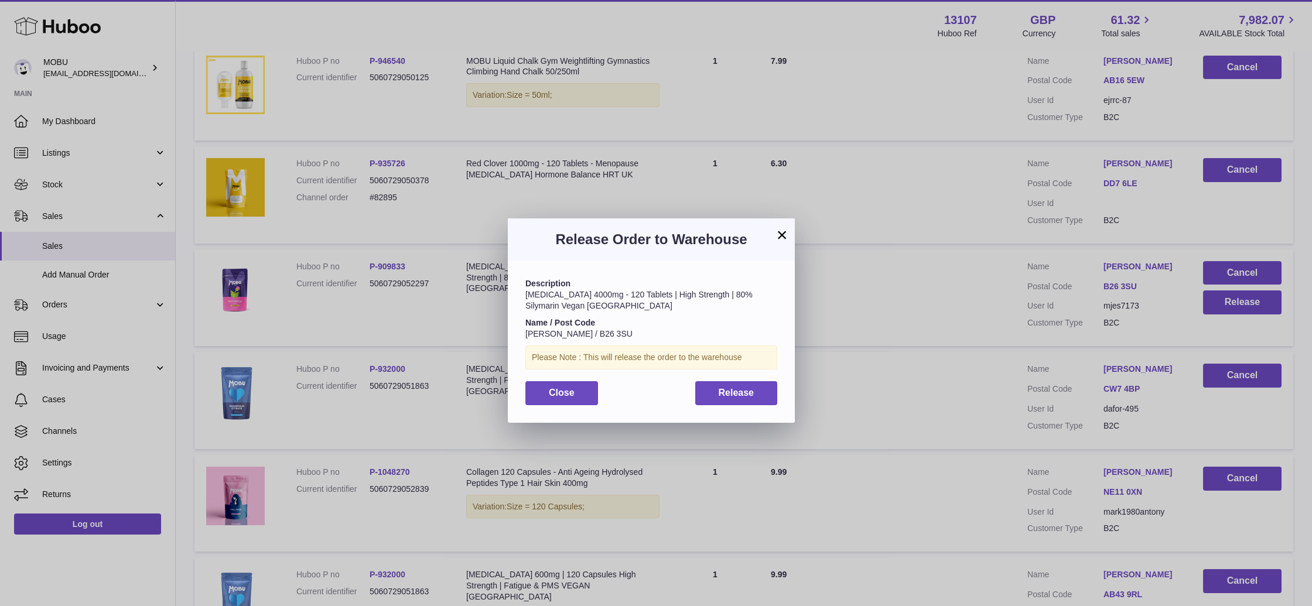
click at [780, 374] on div "Description [MEDICAL_DATA] 4000mg - 120 Tablets | High Strength | 80% Silymarin…" at bounding box center [651, 342] width 287 height 162
click at [757, 388] on button "Release" at bounding box center [736, 393] width 83 height 24
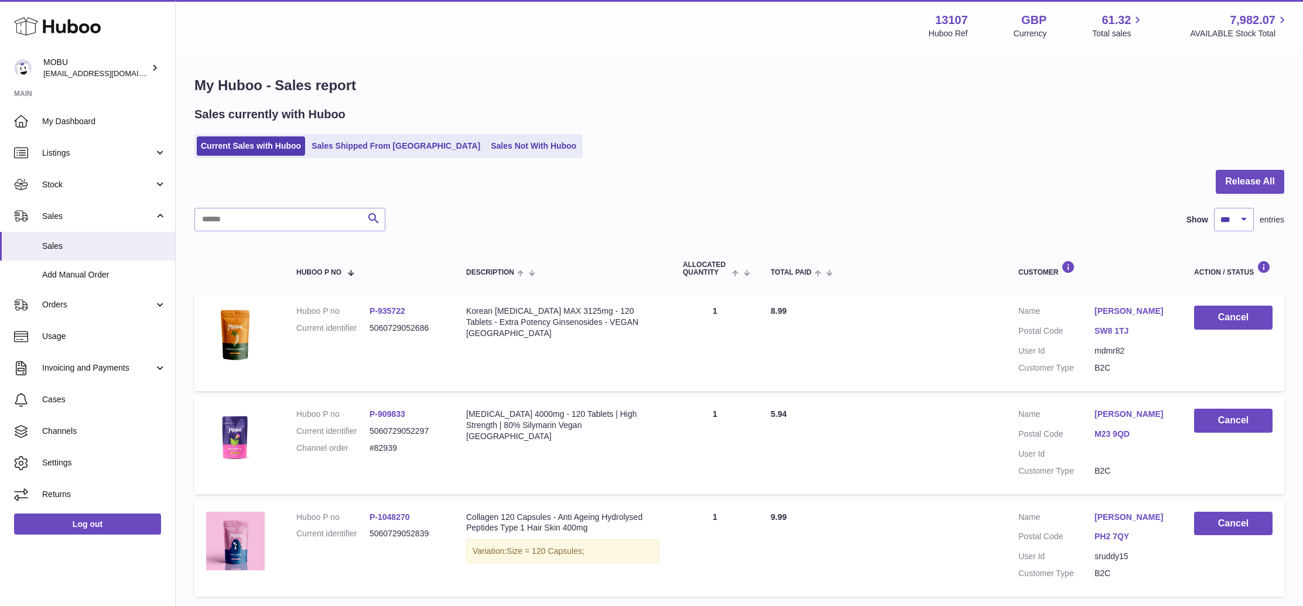
scroll to position [2205, 0]
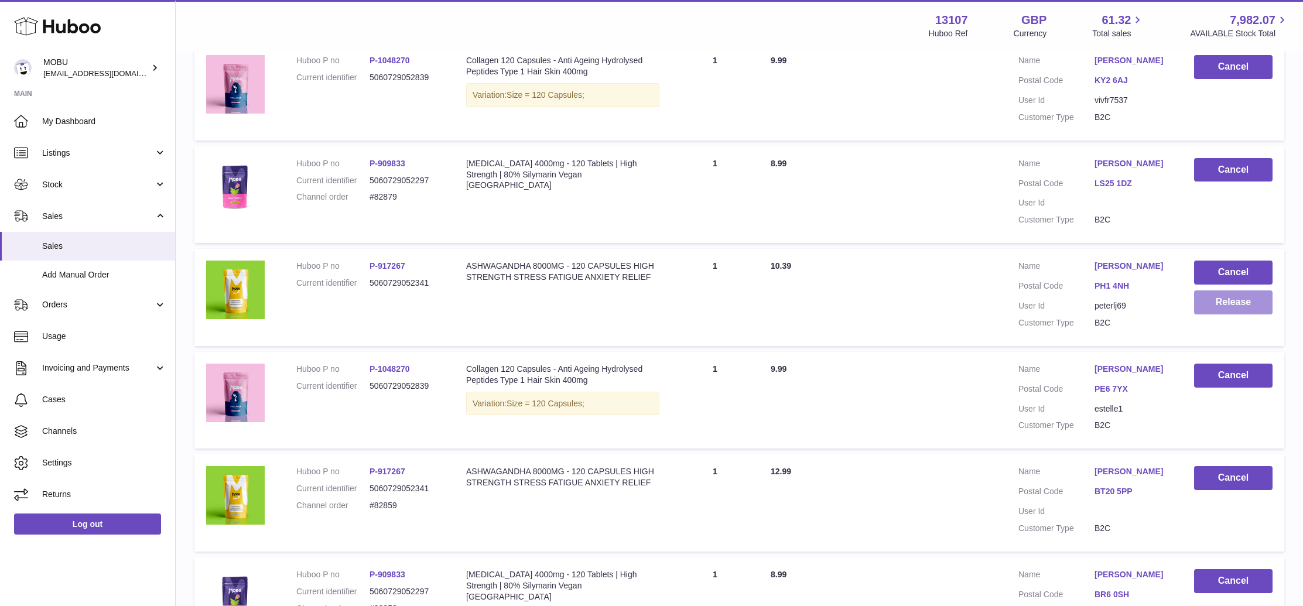
click at [1210, 310] on button "Release" at bounding box center [1233, 303] width 78 height 24
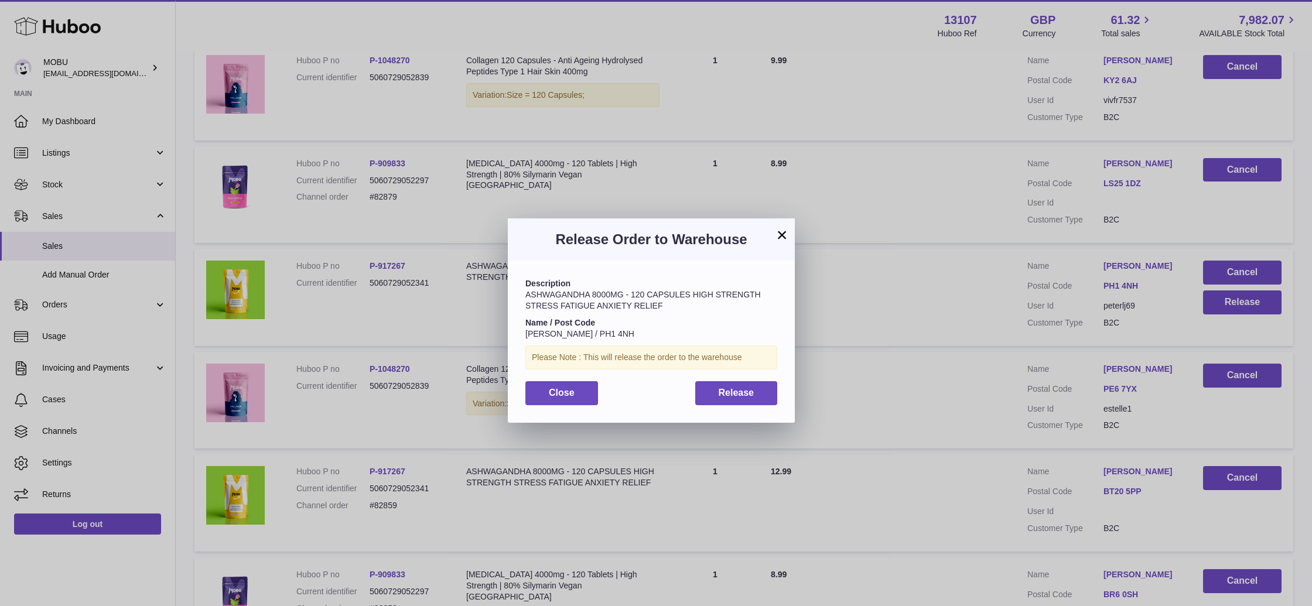
click at [757, 380] on div "Description ASHWAGANDHA 8000MG - 120 CAPSULES HIGH STRENGTH STRESS FATIGUE ANXI…" at bounding box center [651, 342] width 287 height 162
click at [756, 380] on div "Description ASHWAGANDHA 8000MG - 120 CAPSULES HIGH STRENGTH STRESS FATIGUE ANXI…" at bounding box center [651, 342] width 287 height 162
click at [749, 371] on div at bounding box center [749, 371] width 0 height 0
click at [754, 381] on button "Release" at bounding box center [736, 393] width 83 height 24
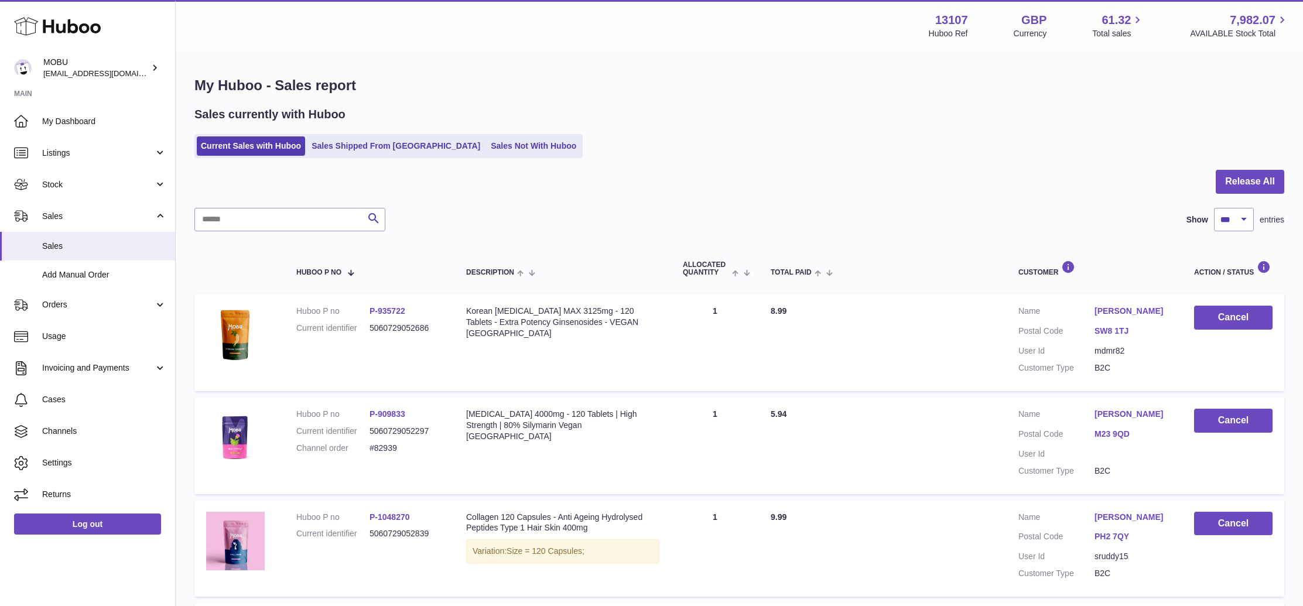
scroll to position [3861, 0]
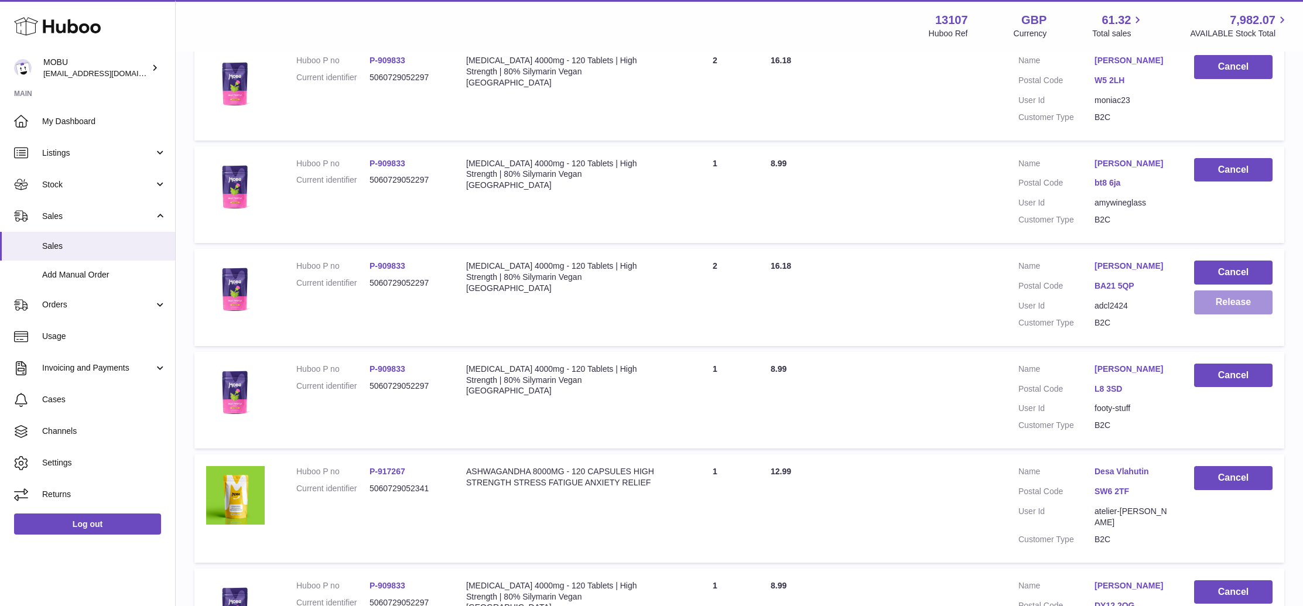
click at [1251, 312] on button "Release" at bounding box center [1233, 303] width 78 height 24
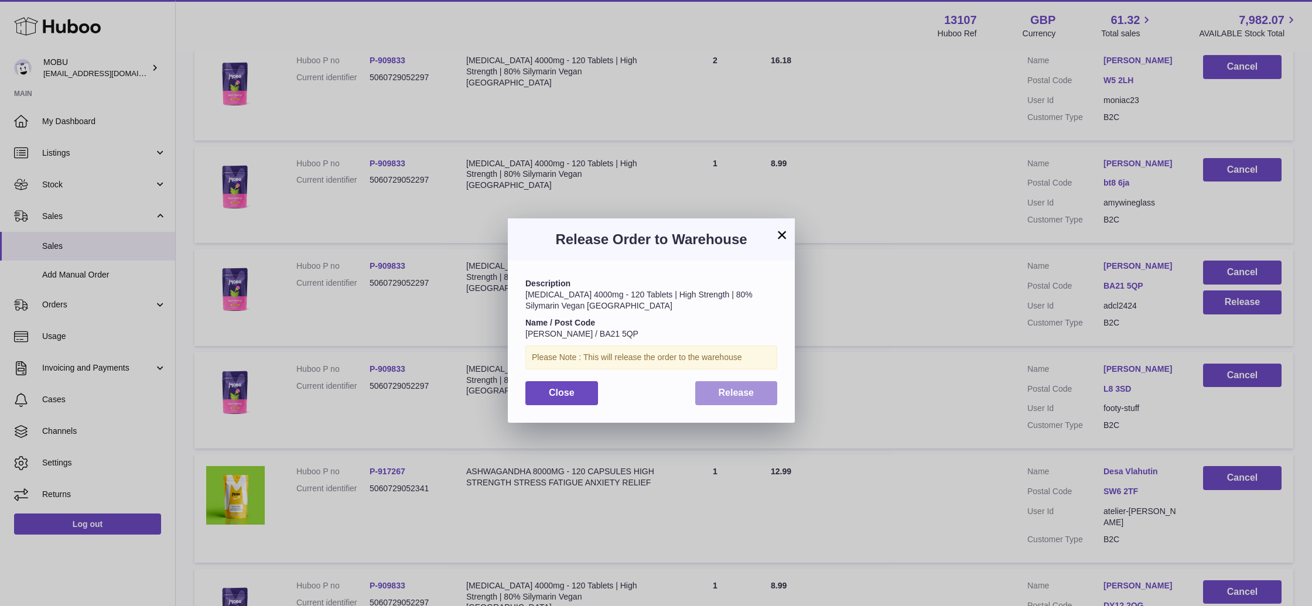
click at [775, 394] on button "Release" at bounding box center [736, 393] width 83 height 24
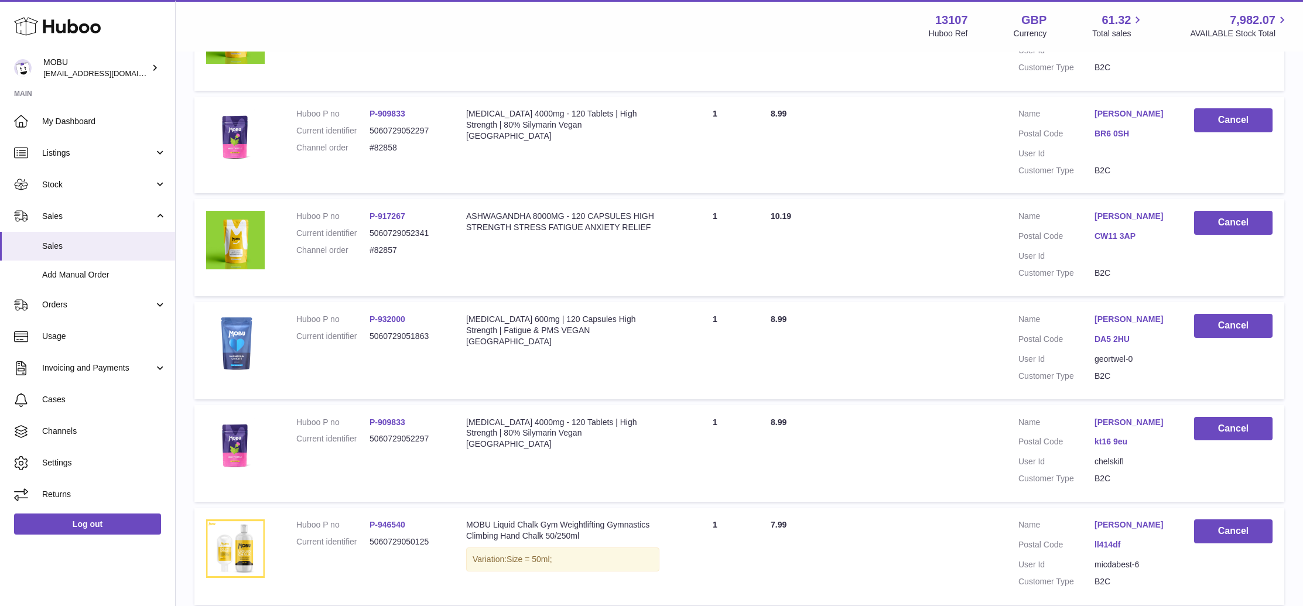
scroll to position [291, 0]
